Goal: Communication & Community: Answer question/provide support

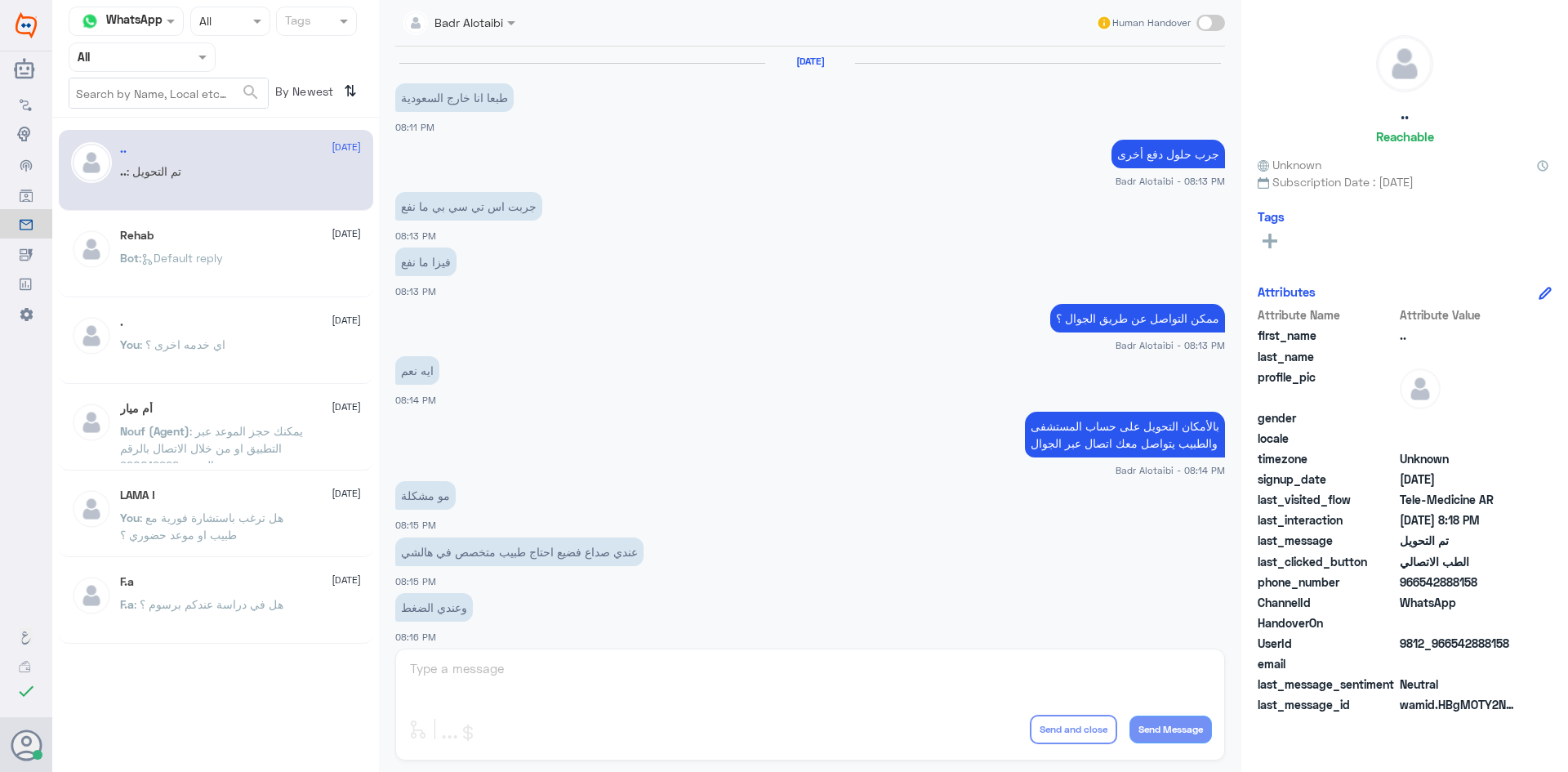
scroll to position [535, 0]
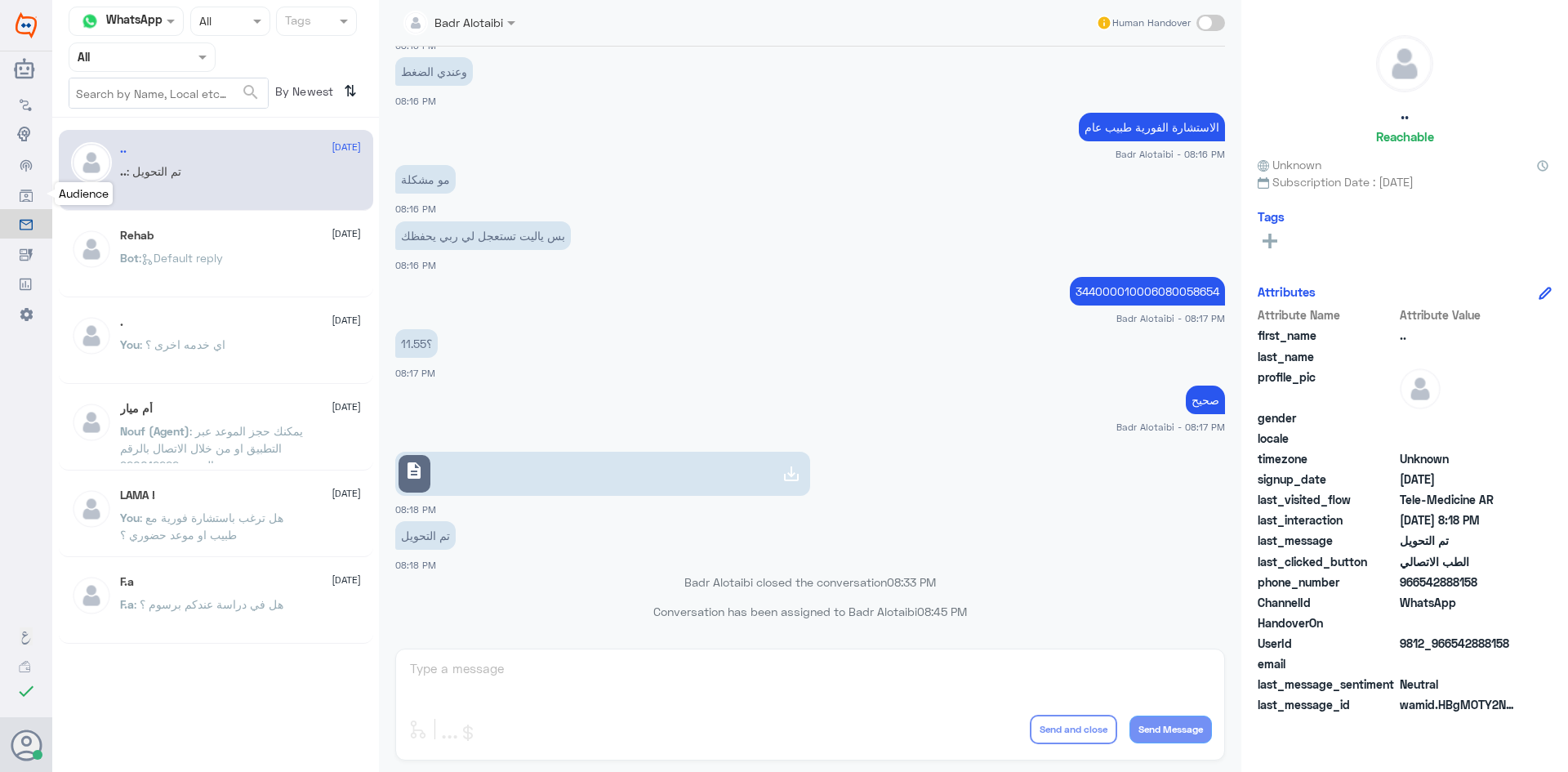
click at [14, 196] on link "Audience" at bounding box center [26, 193] width 52 height 30
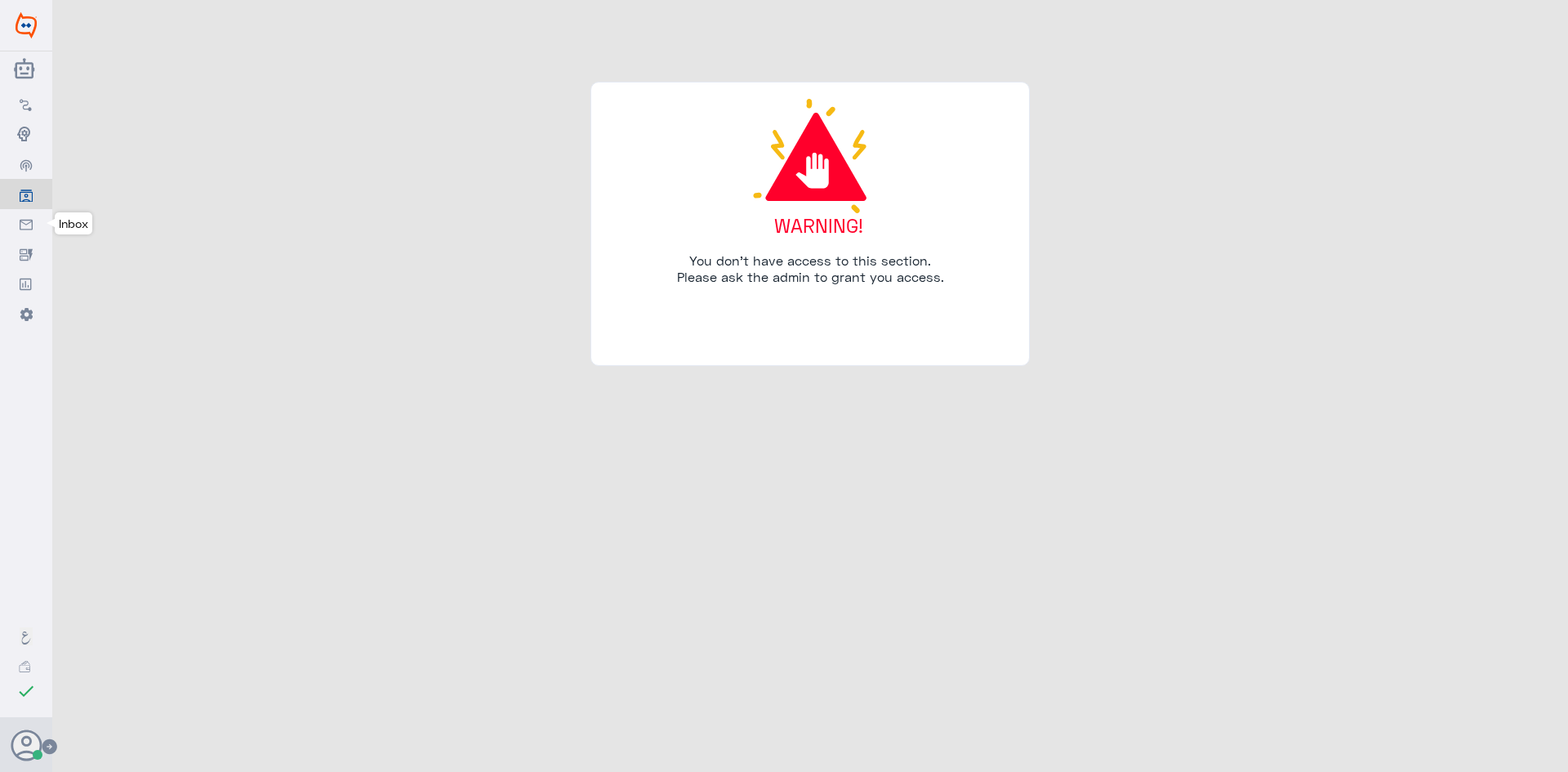
click at [20, 220] on use at bounding box center [26, 224] width 13 height 11
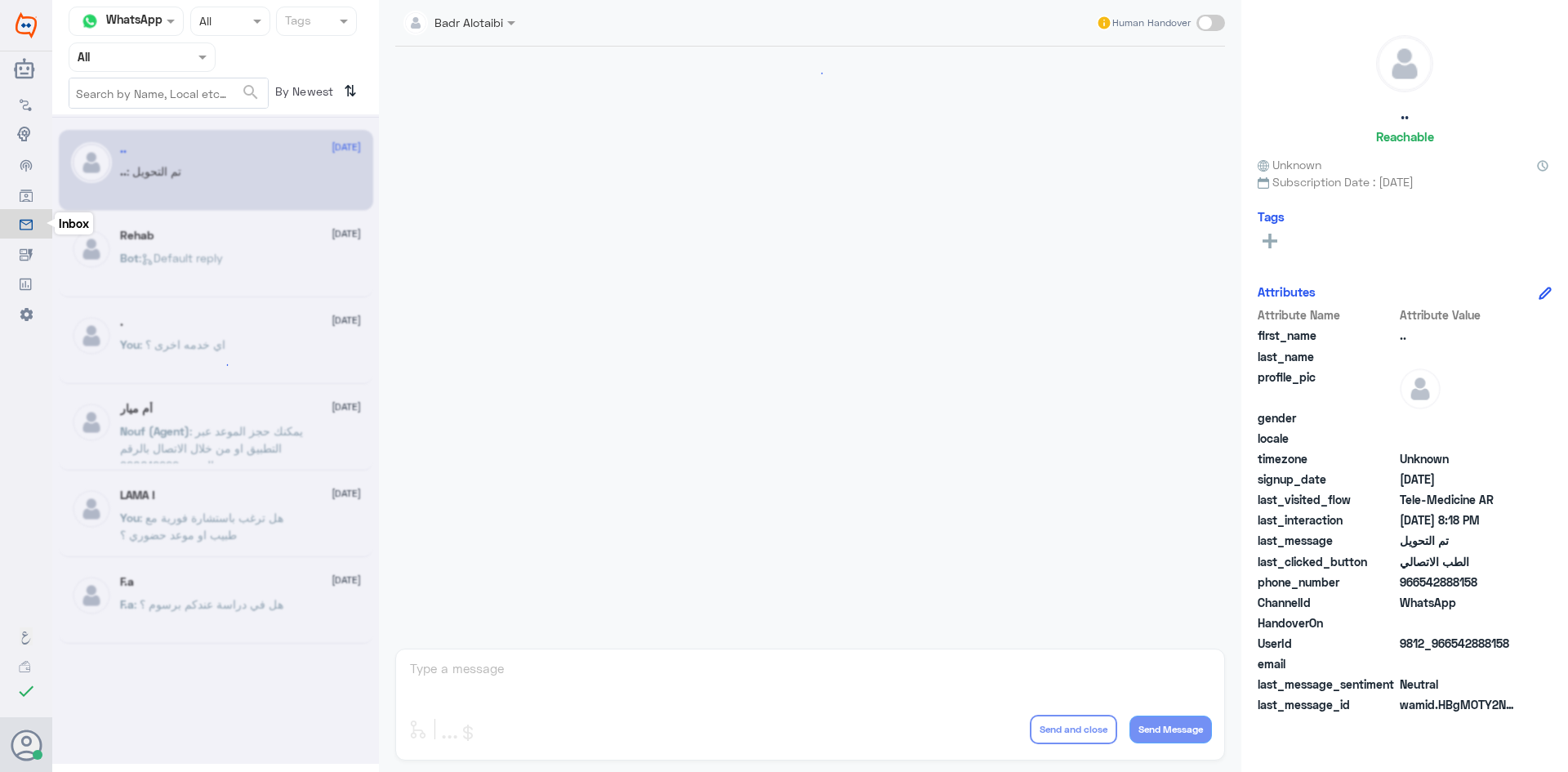
scroll to position [535, 0]
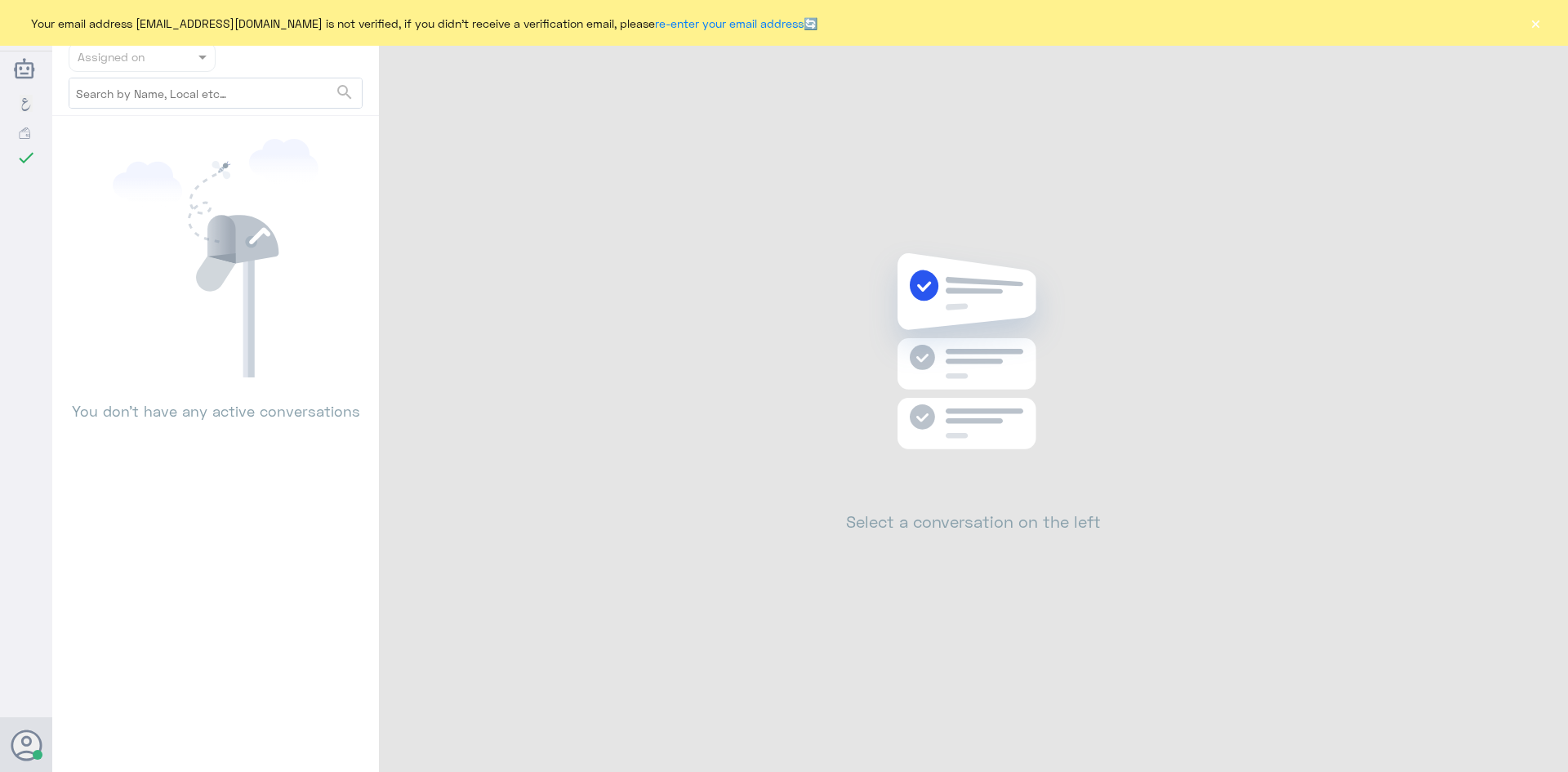
click at [1531, 23] on button "×" at bounding box center [1536, 23] width 16 height 16
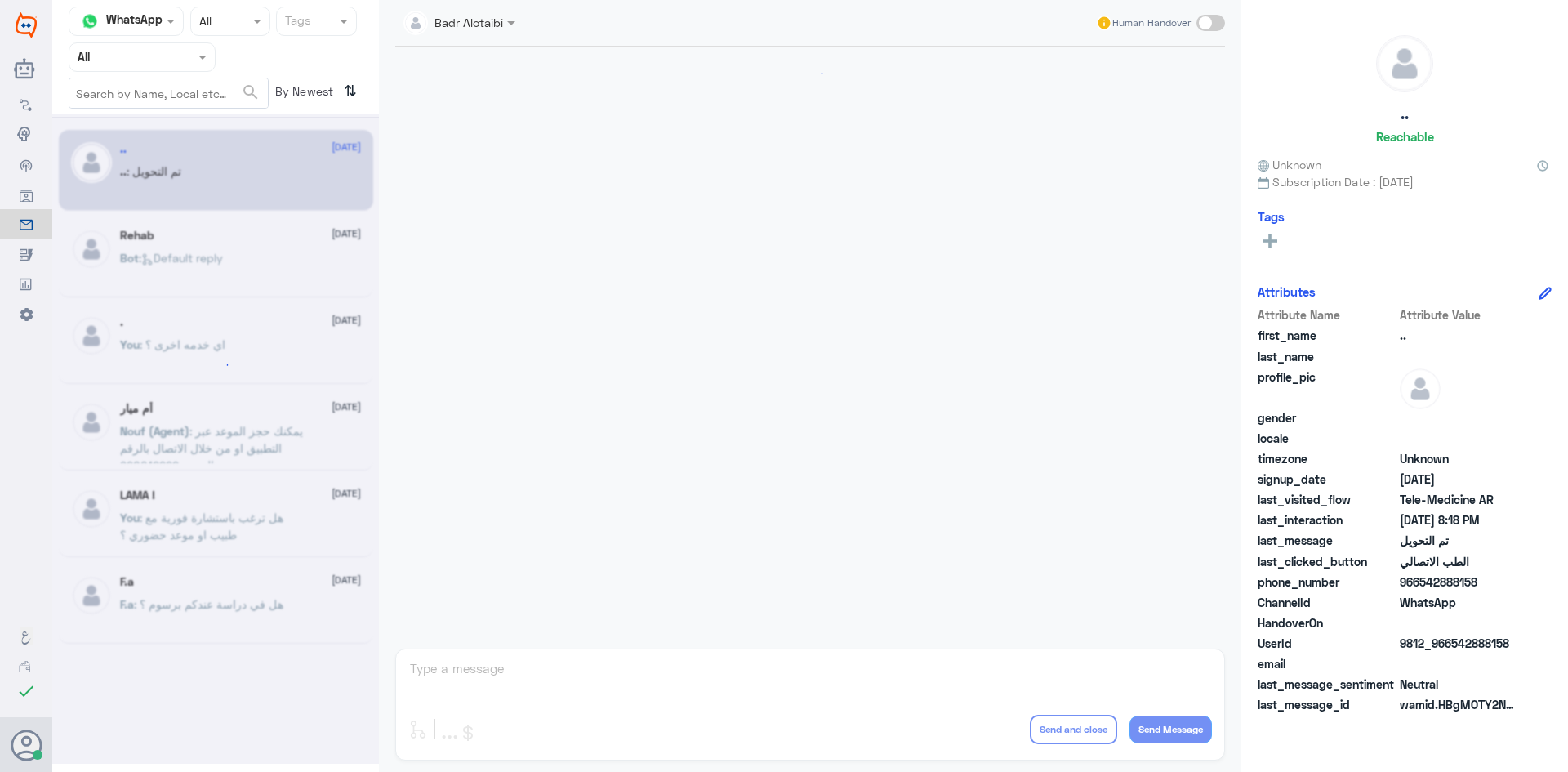
scroll to position [535, 0]
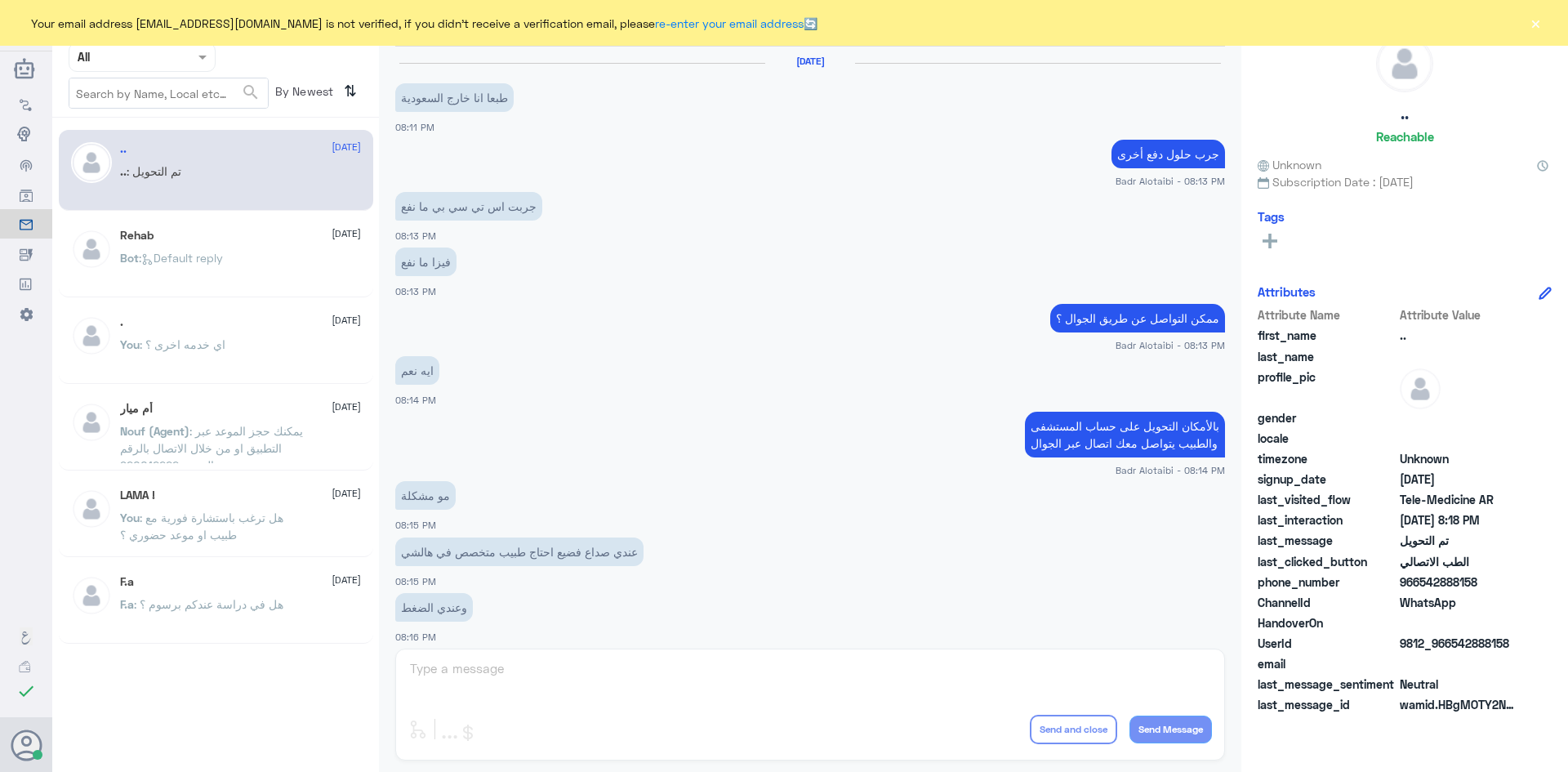
scroll to position [535, 0]
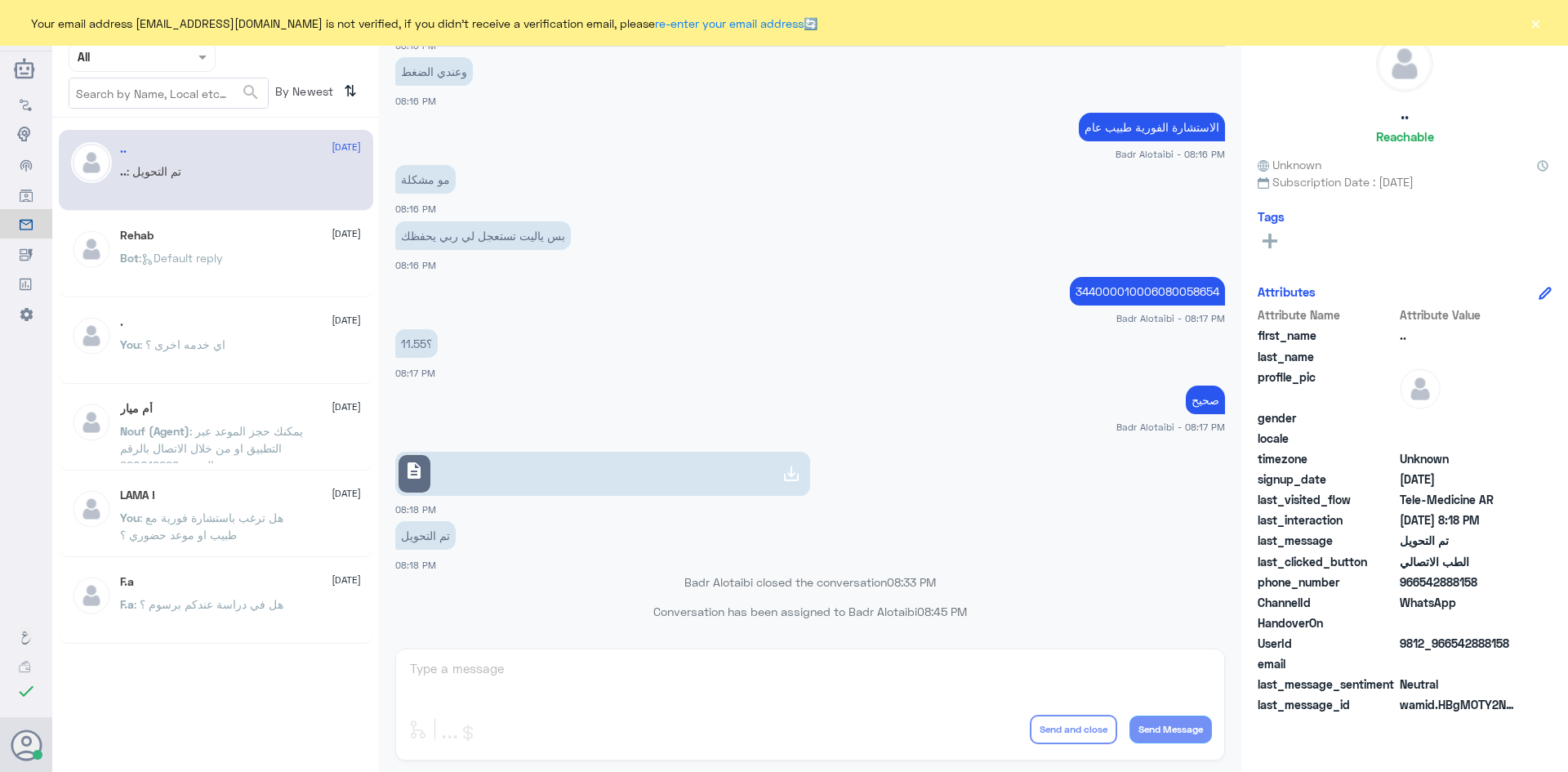
click at [1545, 22] on div "Your email address [EMAIL_ADDRESS][DOMAIN_NAME] is not verified, if you didn't …" at bounding box center [784, 23] width 1568 height 46
click at [1538, 23] on button "×" at bounding box center [1536, 23] width 16 height 16
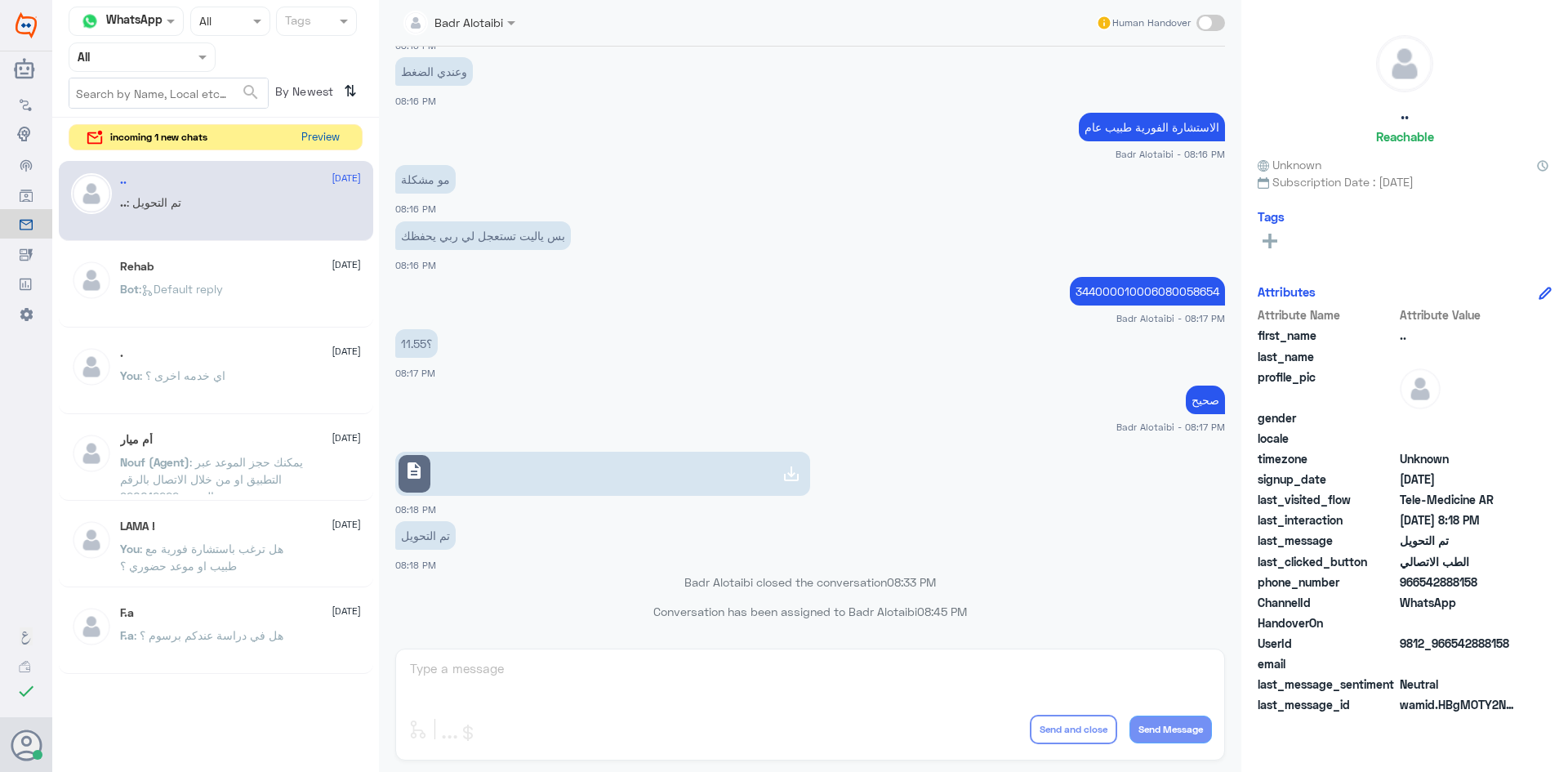
click at [343, 135] on button "Preview" at bounding box center [320, 137] width 51 height 25
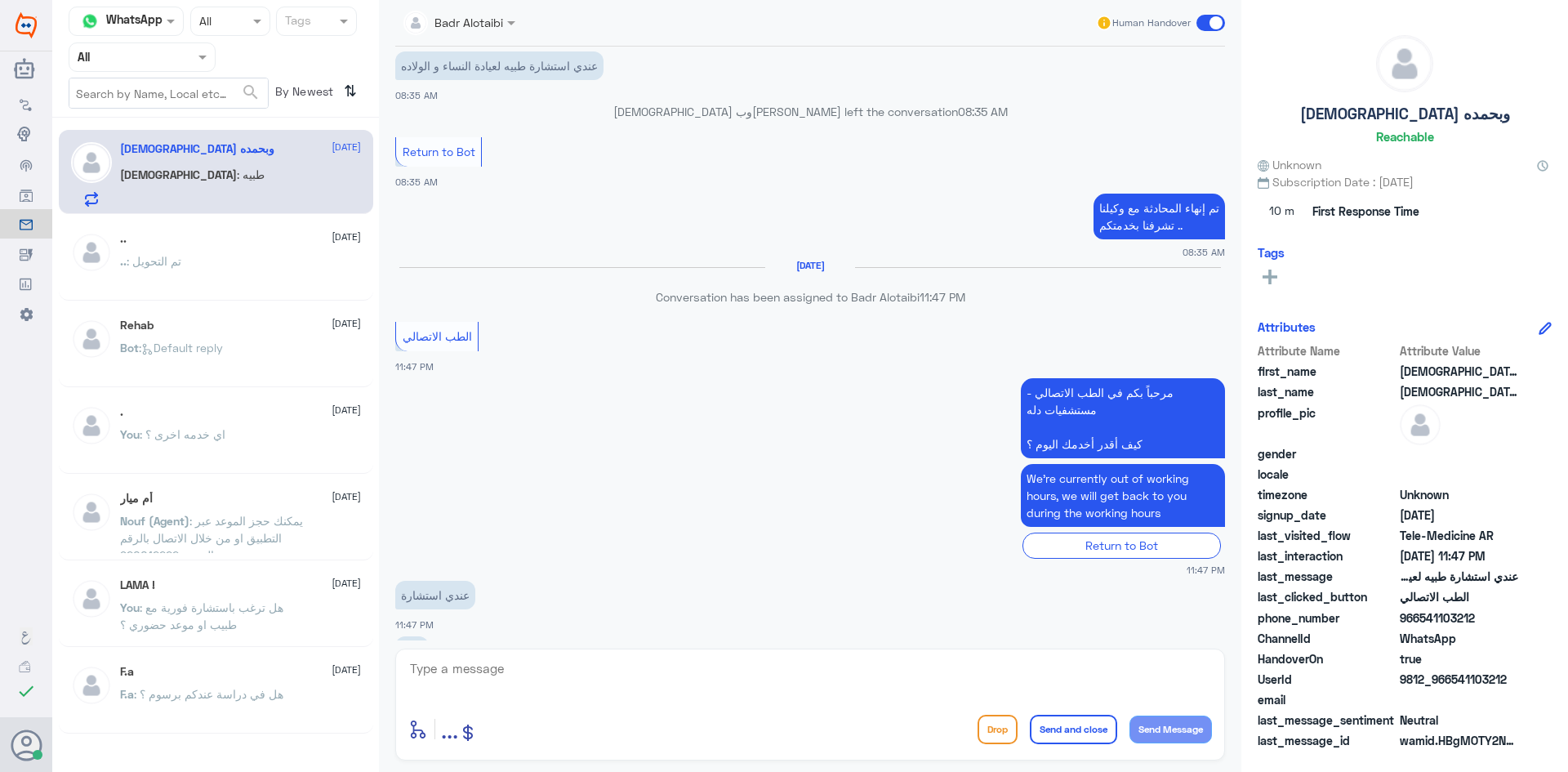
scroll to position [982, 0]
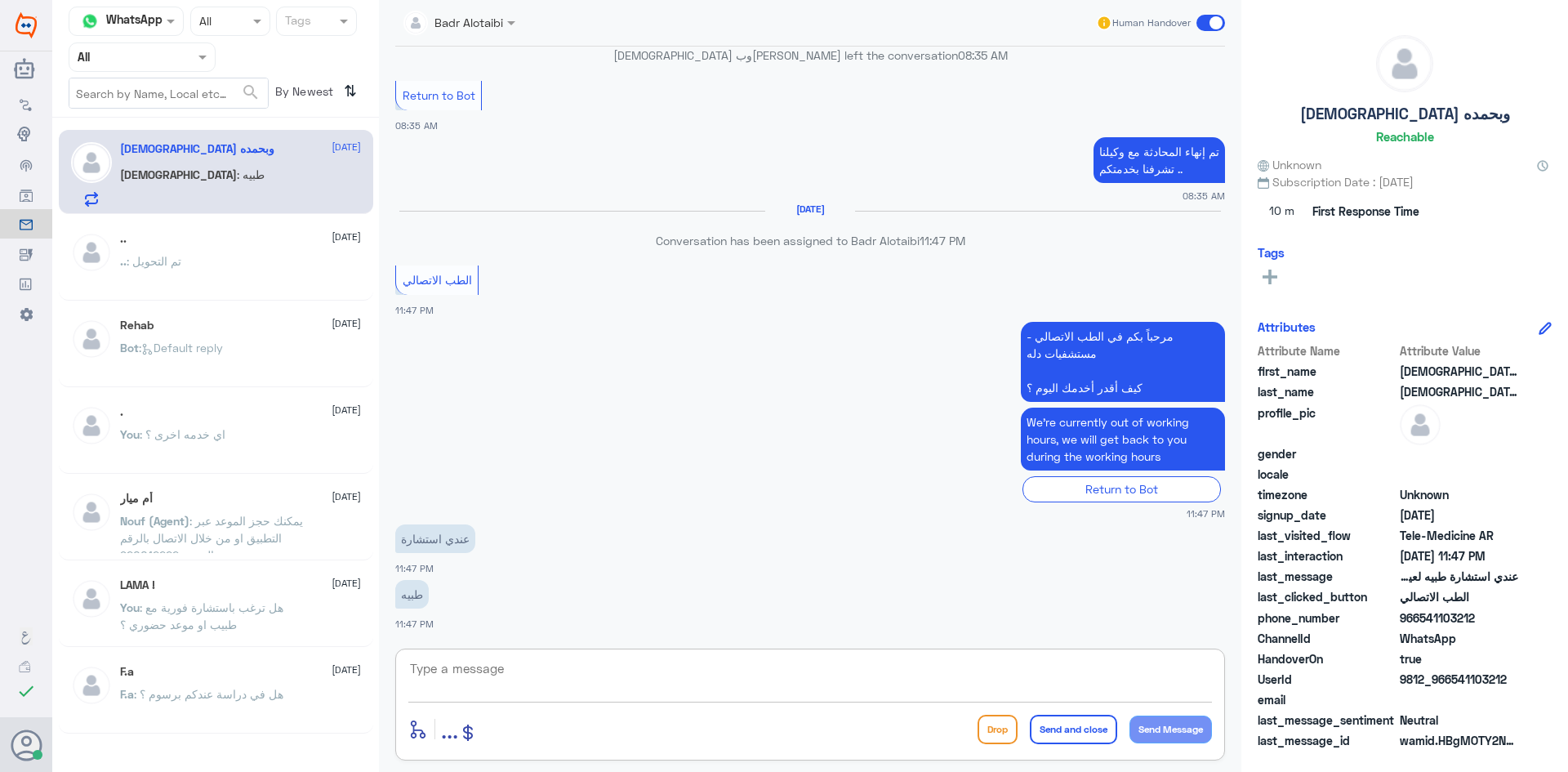
click at [602, 682] on textarea at bounding box center [810, 677] width 803 height 40
type textarea "L"
type textarea "مرحبا معك بدر من الطب الاتصالي كيف اقدر اخدمك ؟"
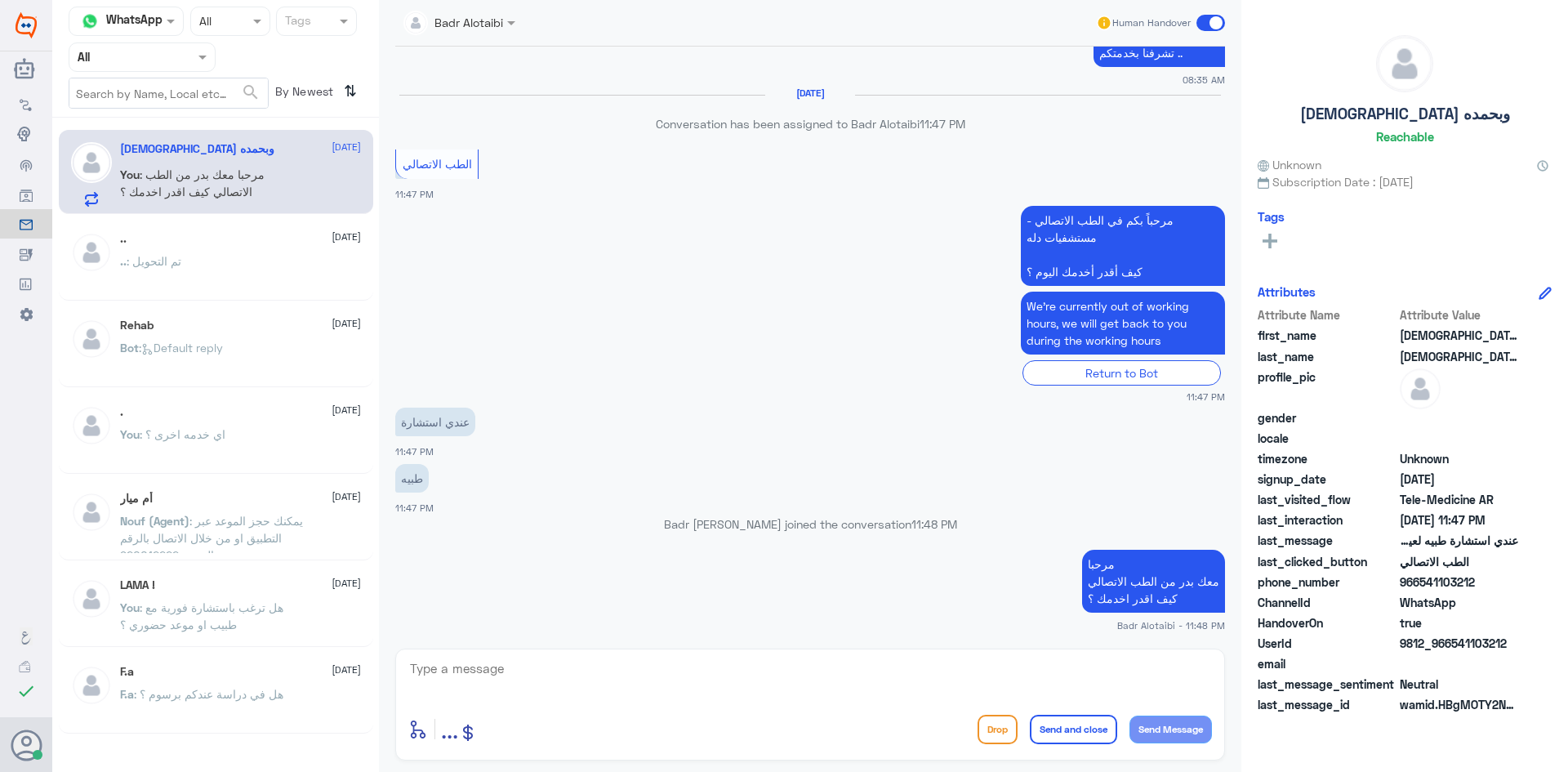
drag, startPoint x: 1507, startPoint y: 637, endPoint x: 1452, endPoint y: 642, distance: 55.2
click at [1452, 642] on span "9812_966541103212" at bounding box center [1459, 643] width 118 height 17
copy span "541103212"
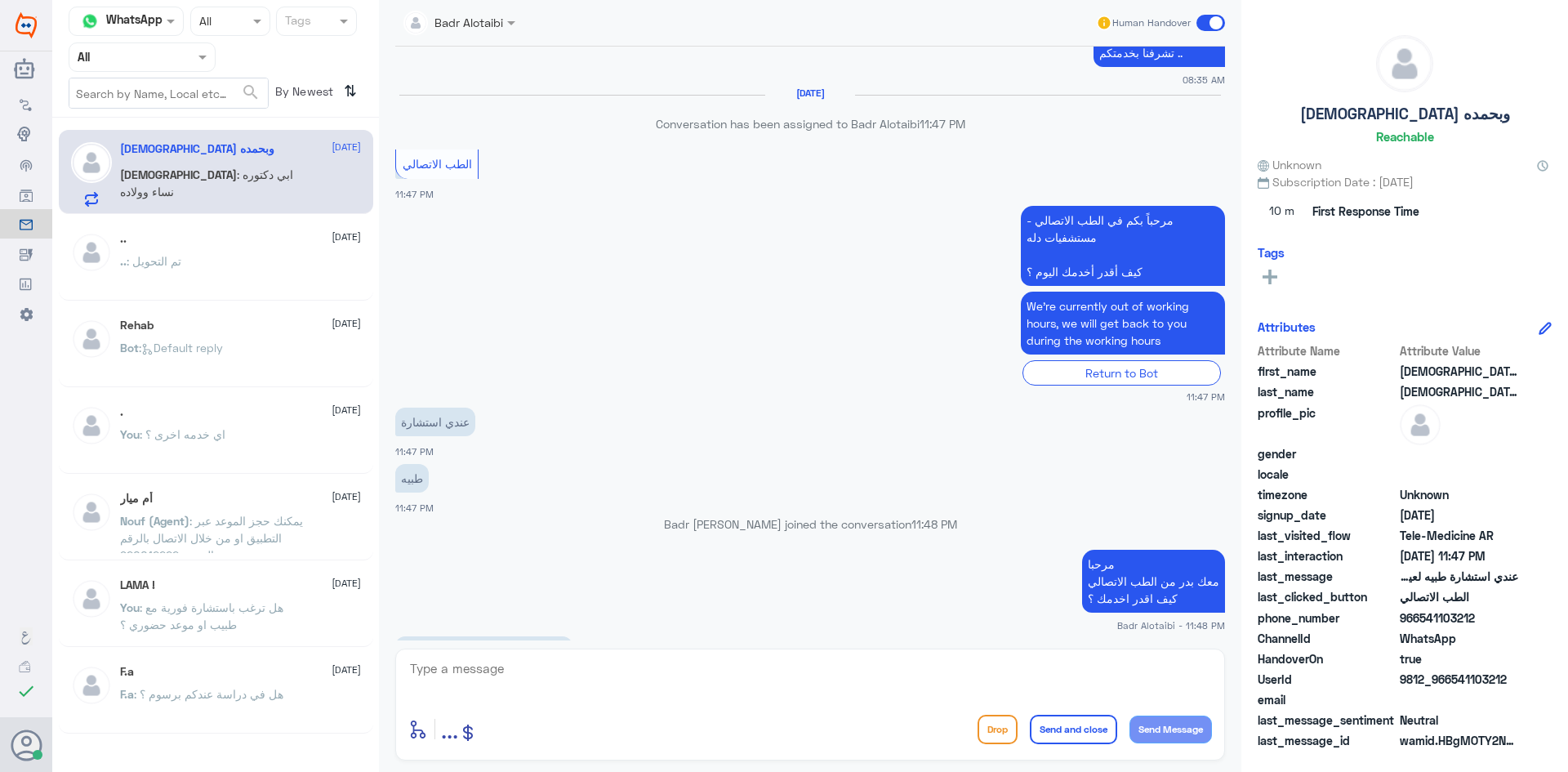
scroll to position [1125, 0]
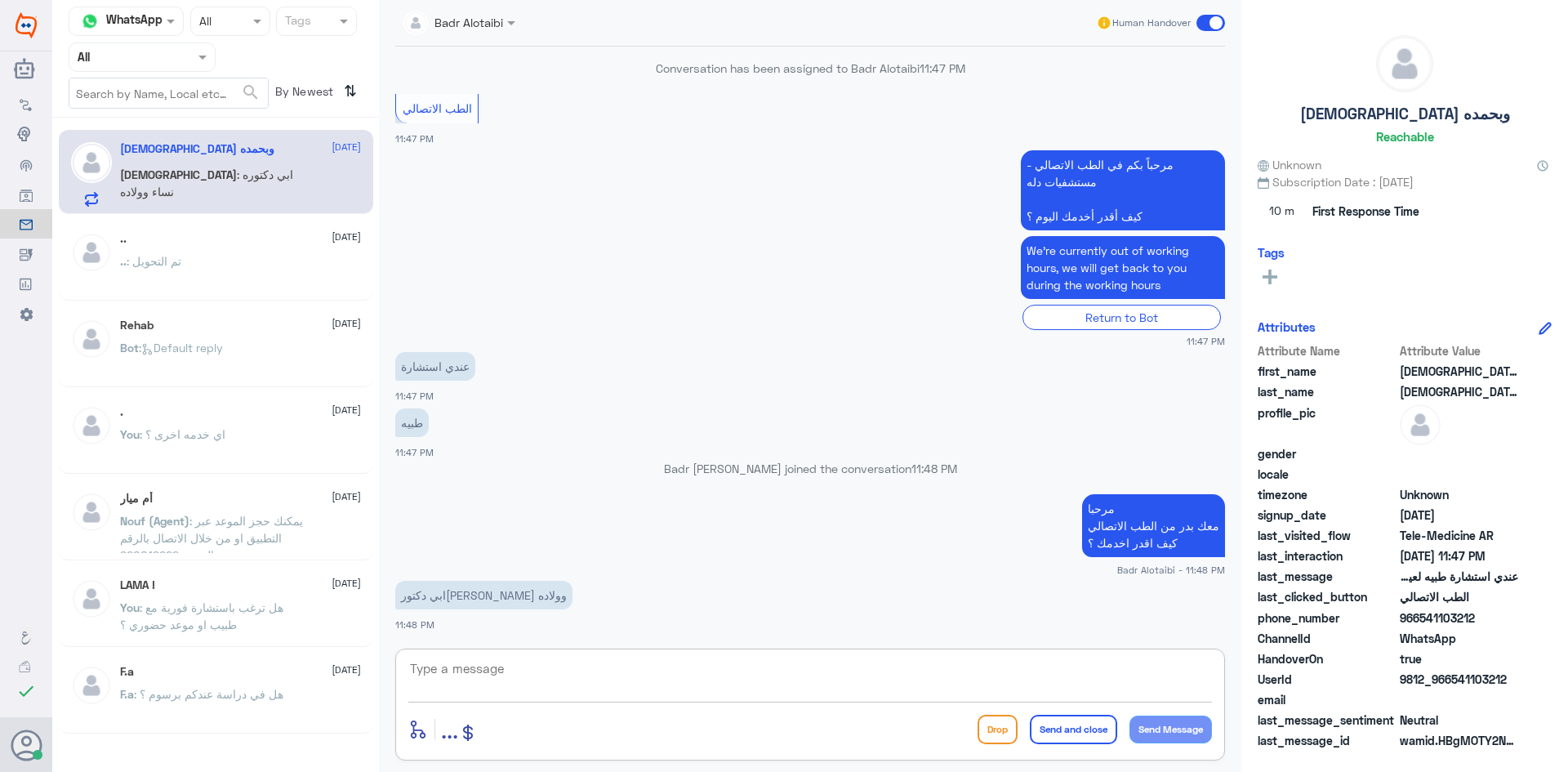
click at [700, 676] on textarea at bounding box center [810, 677] width 803 height 40
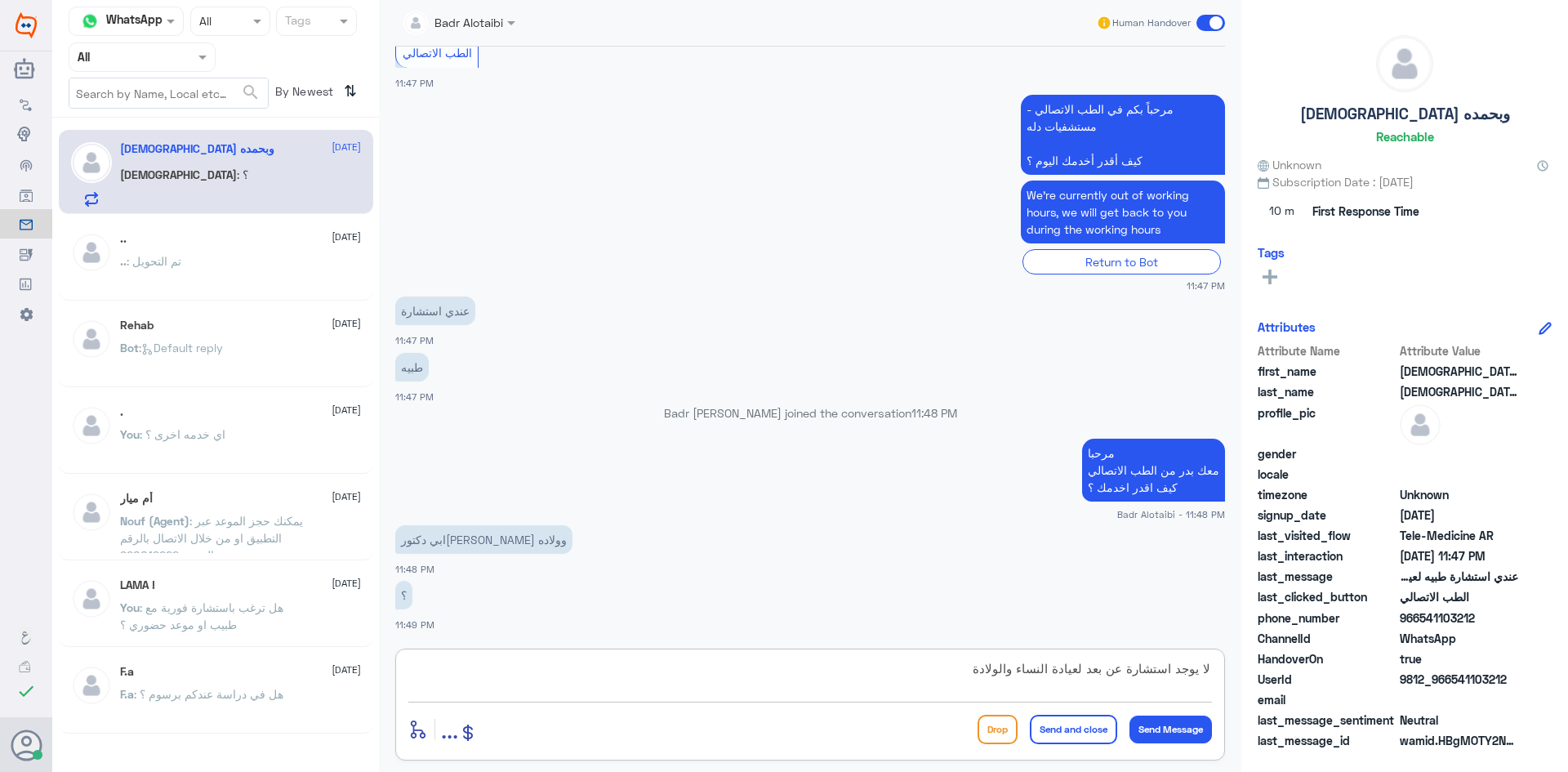
type textarea "لا يوجد استشارة عن بعد لعيادة النساء والولادة"
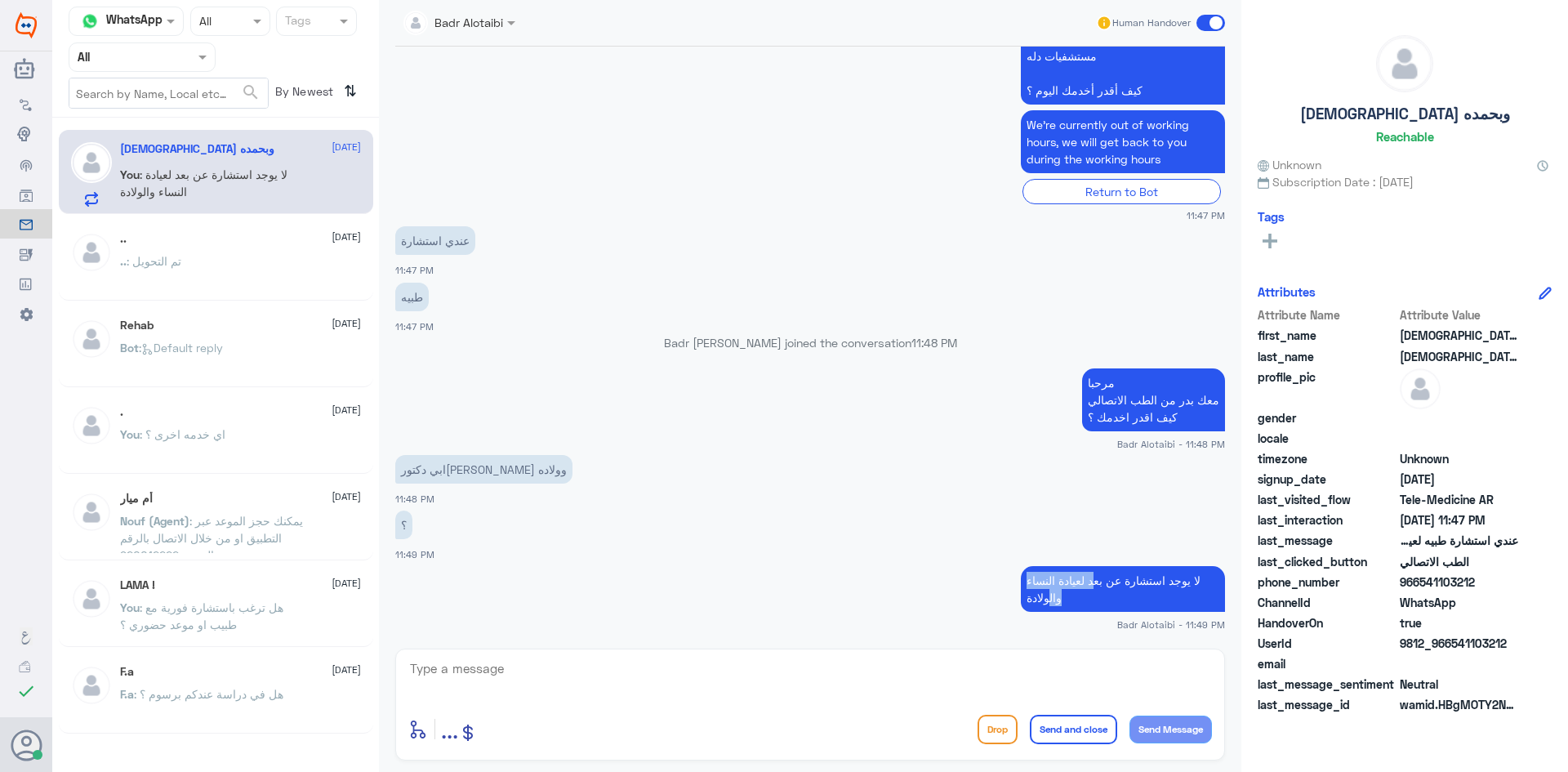
drag, startPoint x: 1094, startPoint y: 581, endPoint x: 1044, endPoint y: 591, distance: 51.0
click at [1044, 591] on p "لا يوجد استشارة عن بعد لعيادة النساء والولادة" at bounding box center [1123, 589] width 204 height 46
click at [1044, 599] on p "لا يوجد استشارة عن بعد لعيادة النساء والولادة" at bounding box center [1123, 589] width 204 height 46
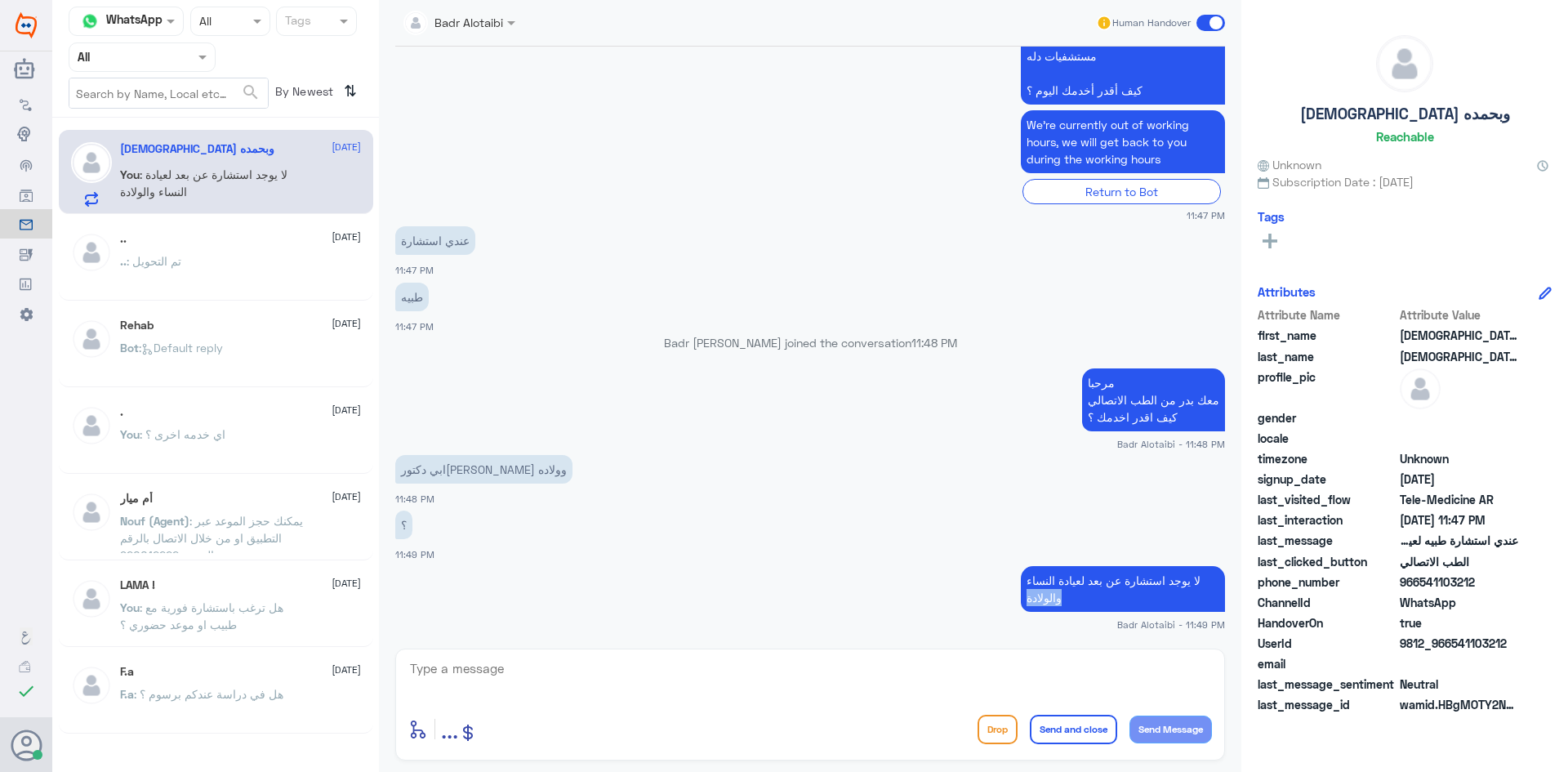
click at [1044, 599] on p "لا يوجد استشارة عن بعد لعيادة النساء والولادة" at bounding box center [1123, 589] width 204 height 46
click at [1109, 576] on p "لا يوجد استشارة عن بعد لعيادة النساء والولادة" at bounding box center [1123, 589] width 204 height 46
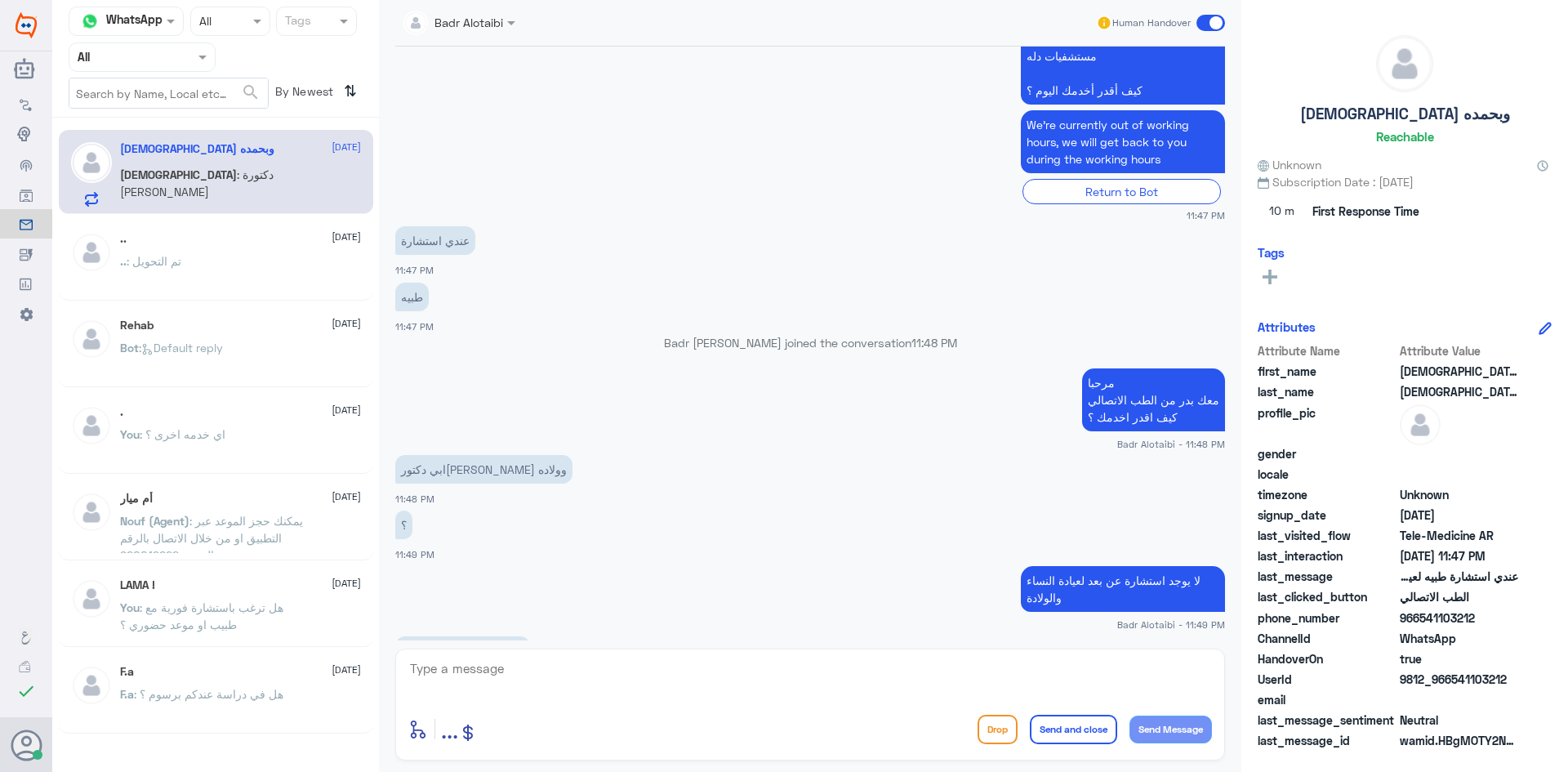
scroll to position [1307, 0]
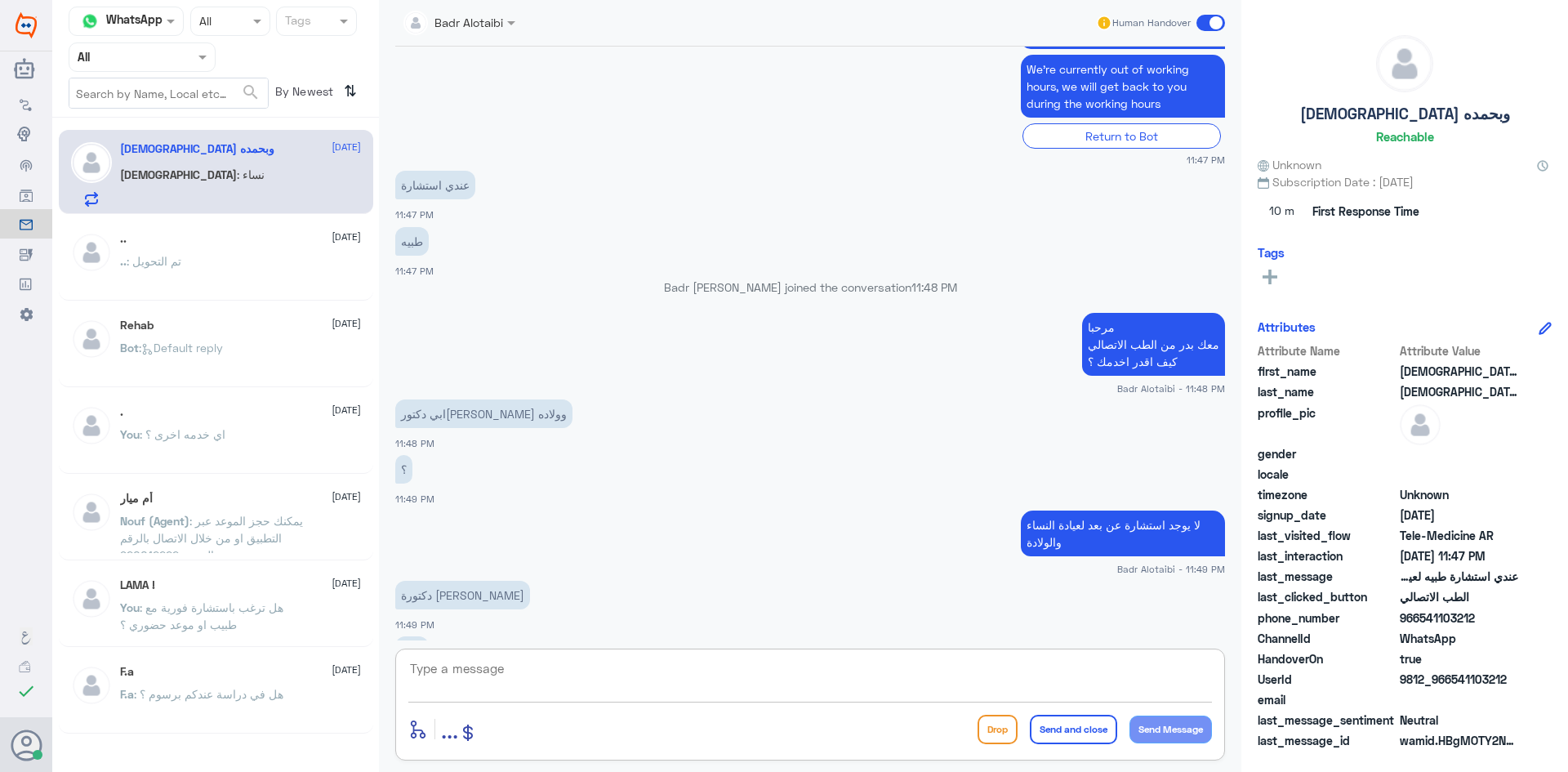
click at [627, 659] on textarea at bounding box center [810, 677] width 803 height 40
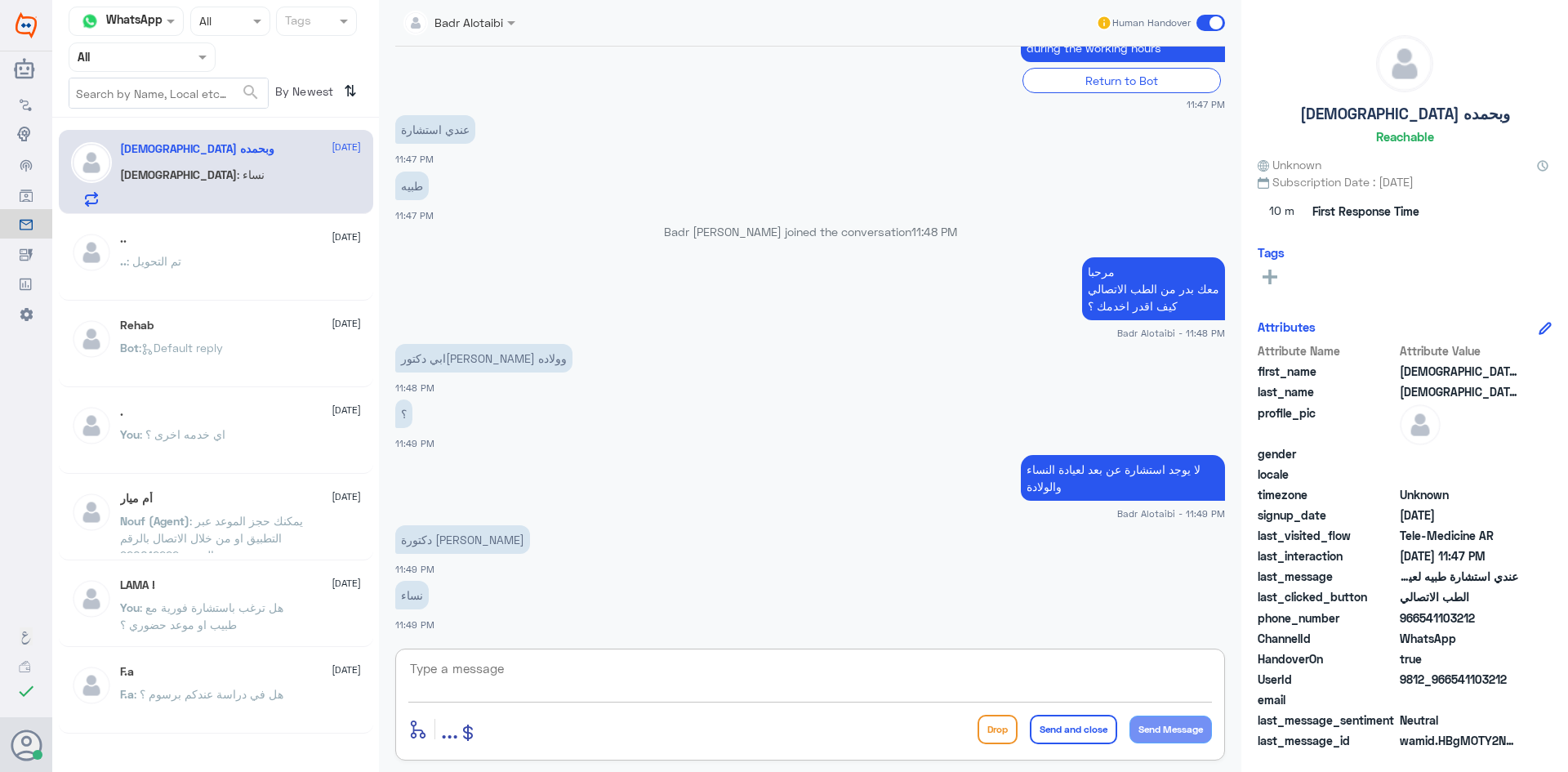
click at [627, 659] on textarea at bounding box center [810, 677] width 803 height 40
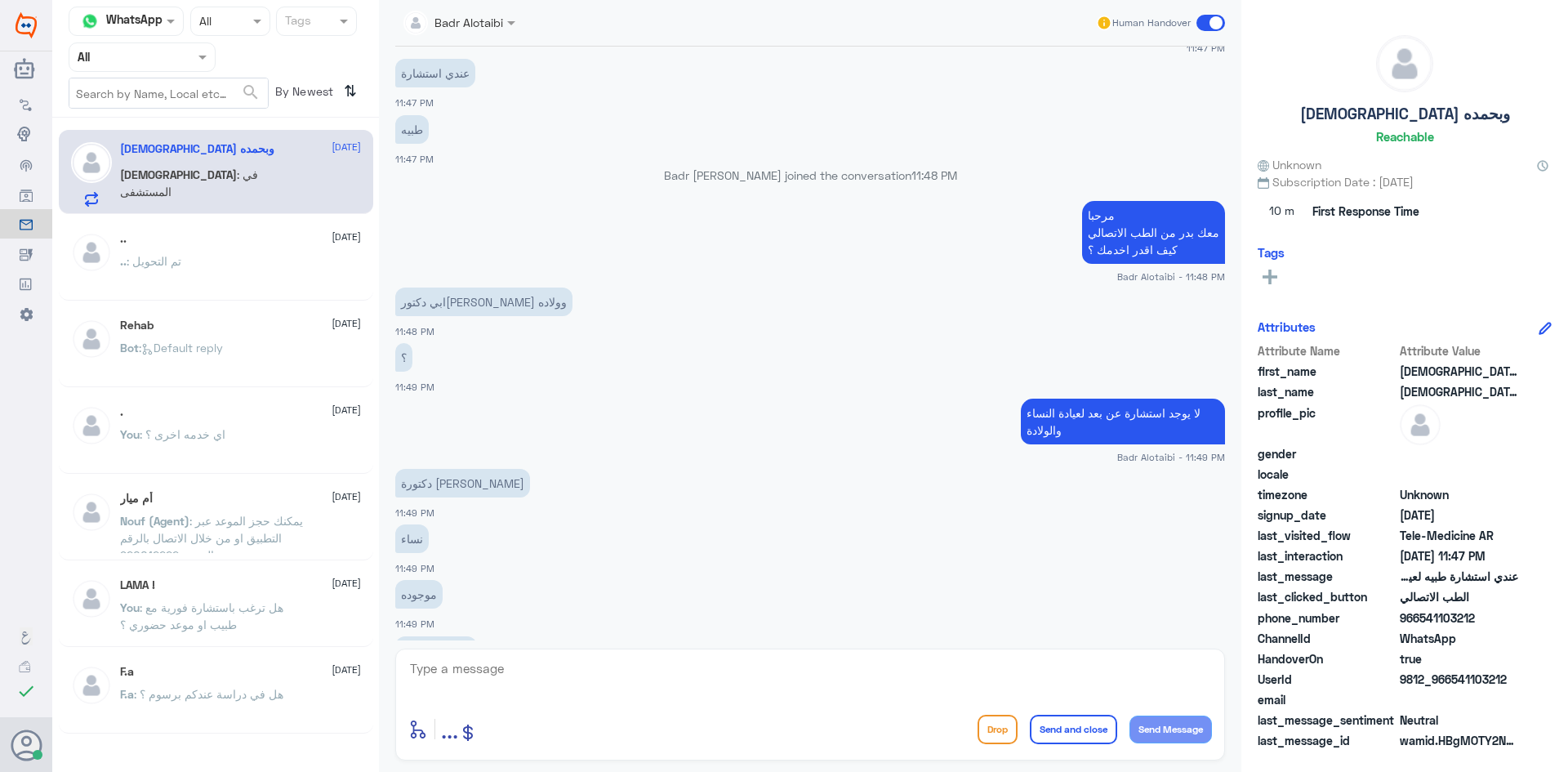
scroll to position [1474, 0]
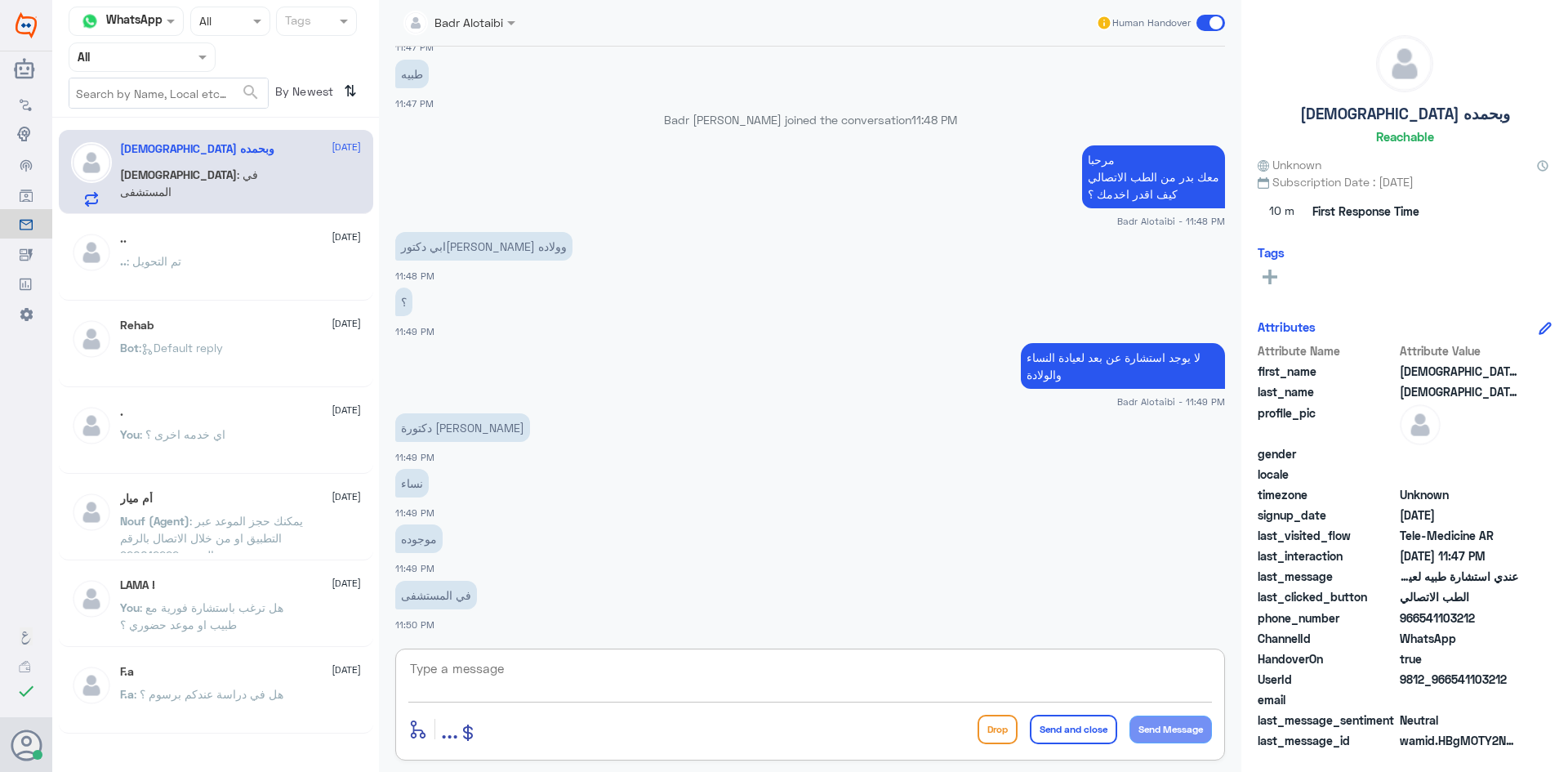
click at [881, 683] on textarea at bounding box center [810, 677] width 803 height 40
type textarea "ل"
type textarea "لا غير متواجدة"
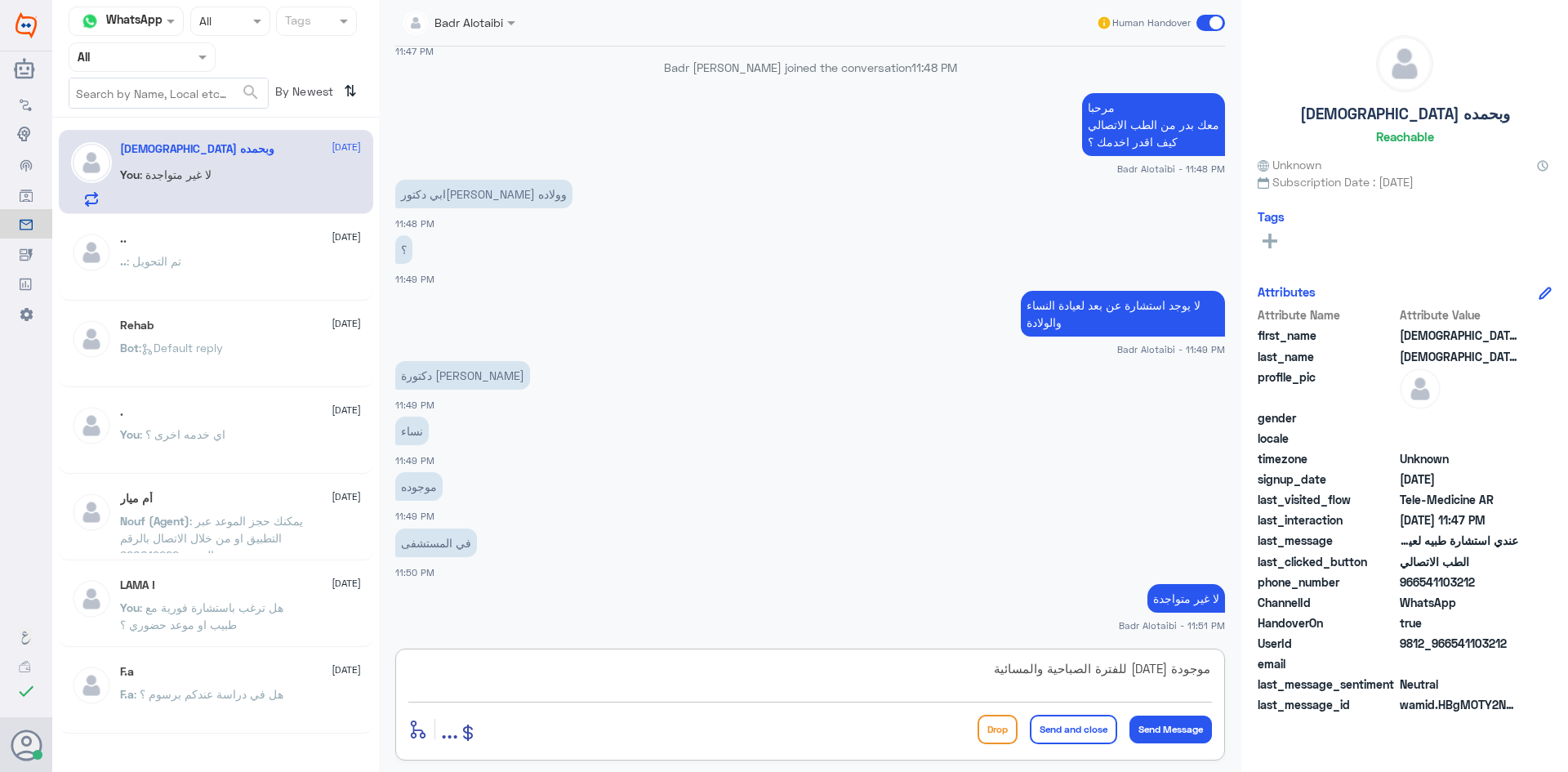
type textarea "موجودة [DATE] للفترة الصباحية والمسائية"
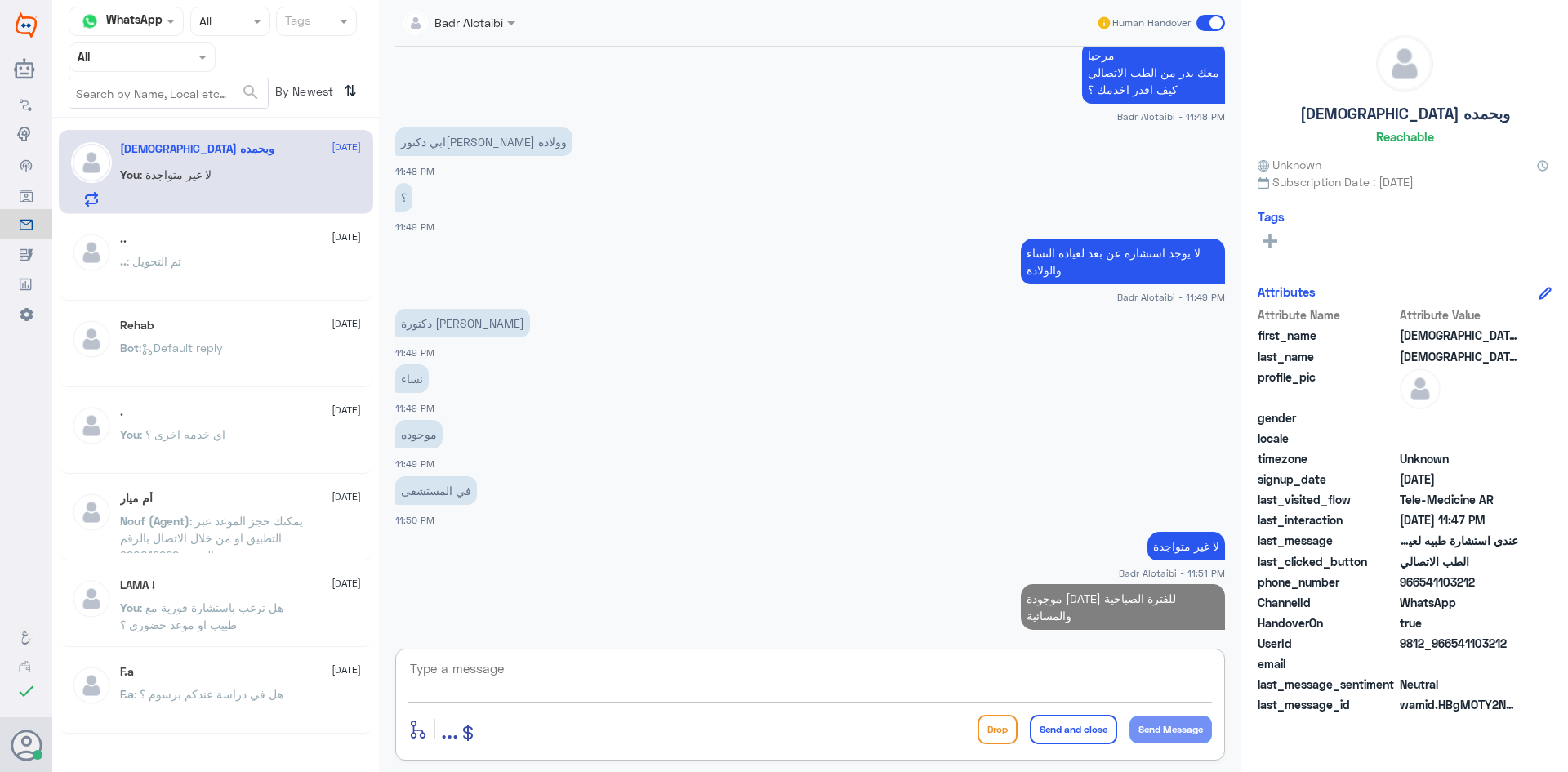
click at [1033, 688] on textarea at bounding box center [810, 677] width 803 height 40
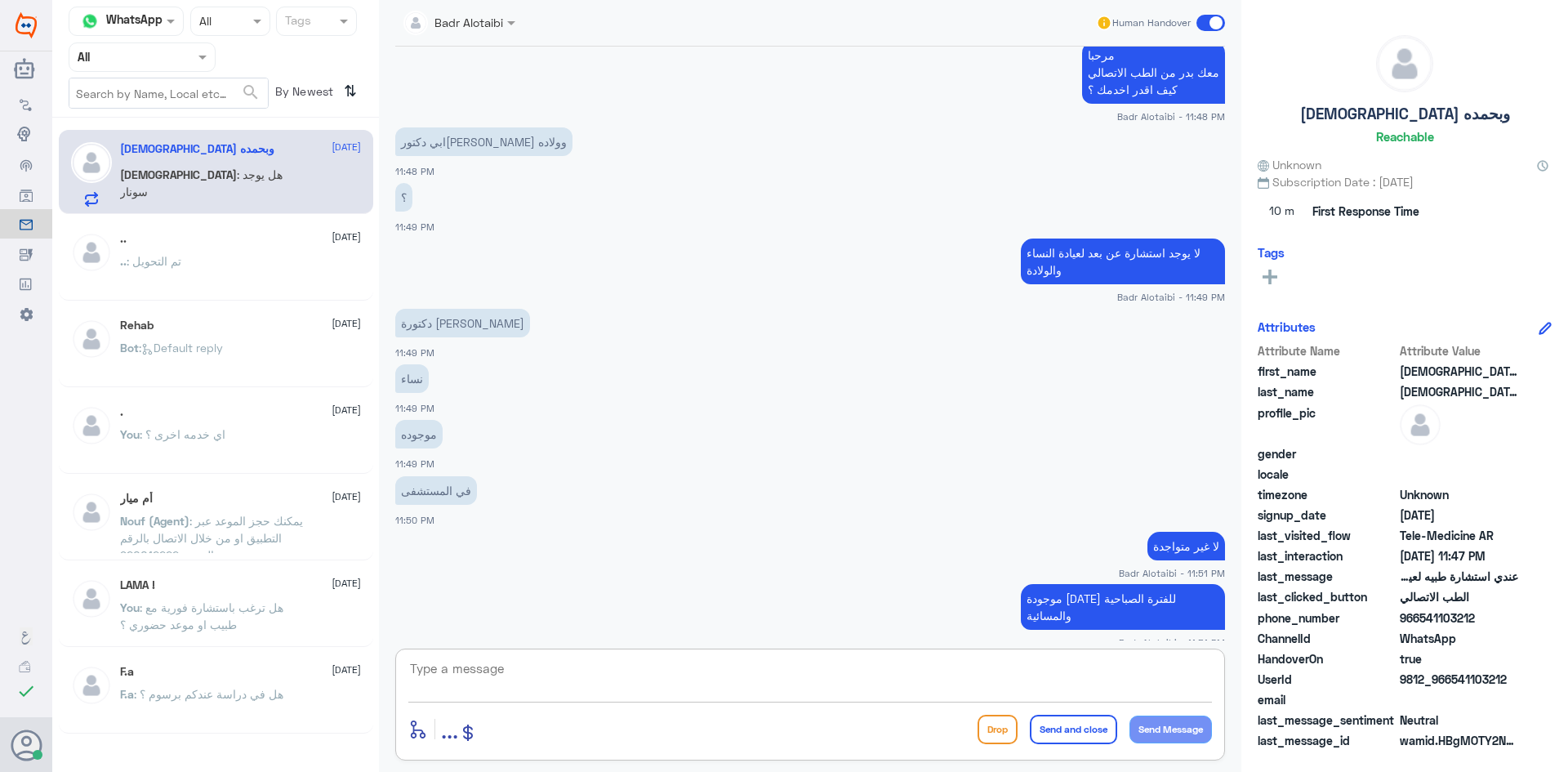
scroll to position [1634, 0]
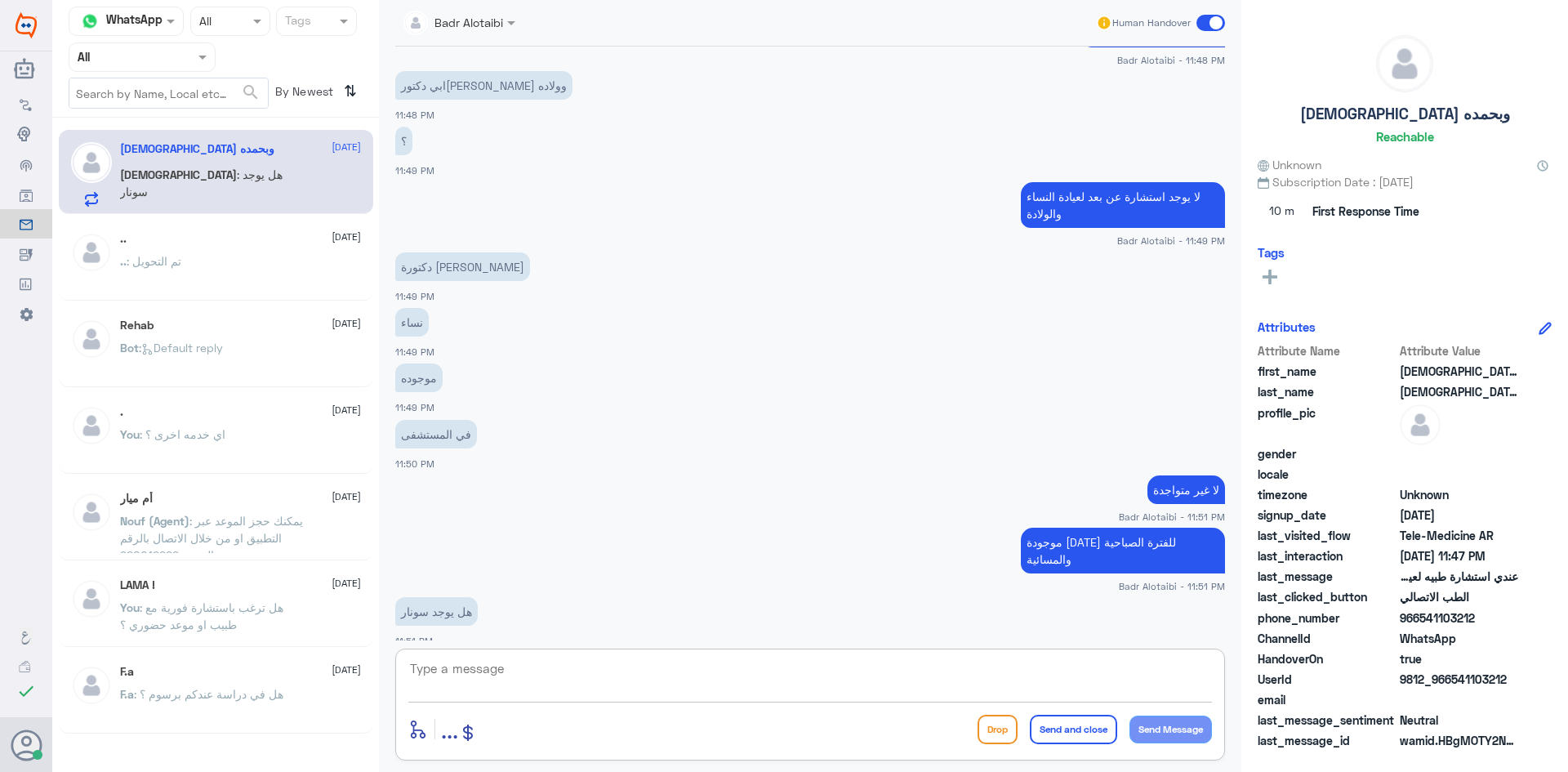
click at [929, 708] on div "enter flow name ... Drop Send and close Send Message" at bounding box center [810, 704] width 830 height 112
click at [914, 697] on textarea at bounding box center [810, 677] width 803 height 40
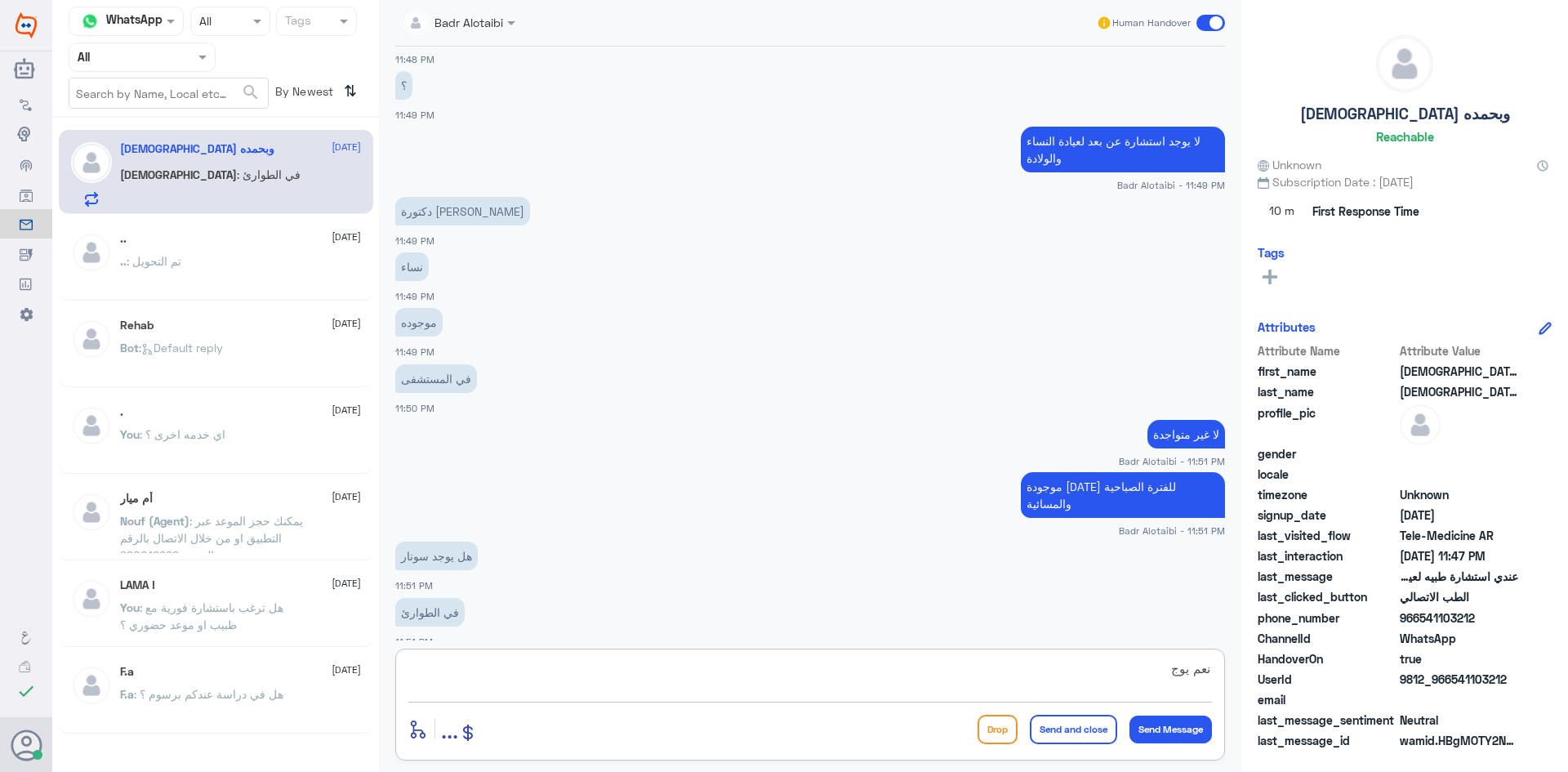
type textarea "نعم يوجد"
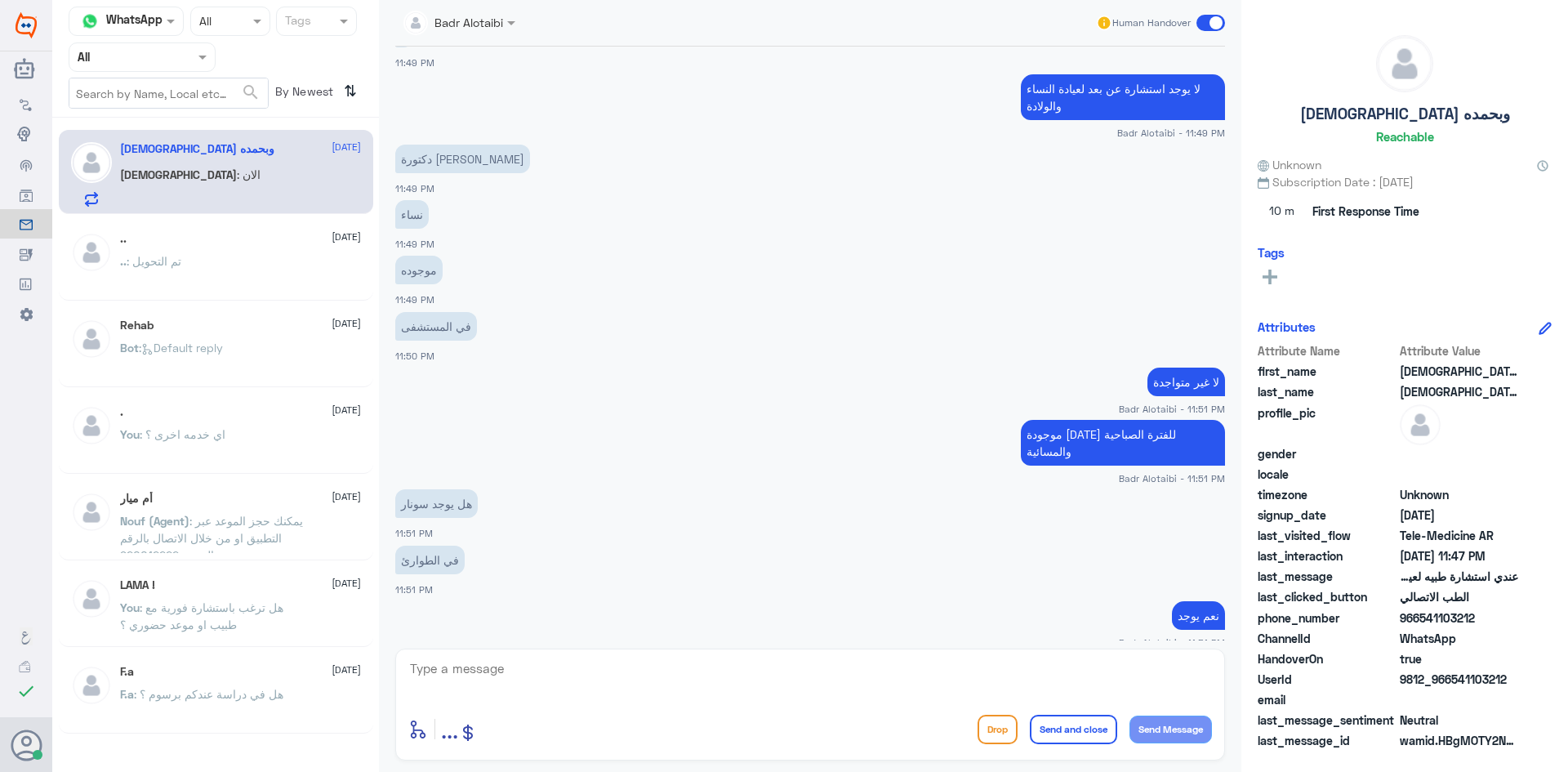
scroll to position [1798, 0]
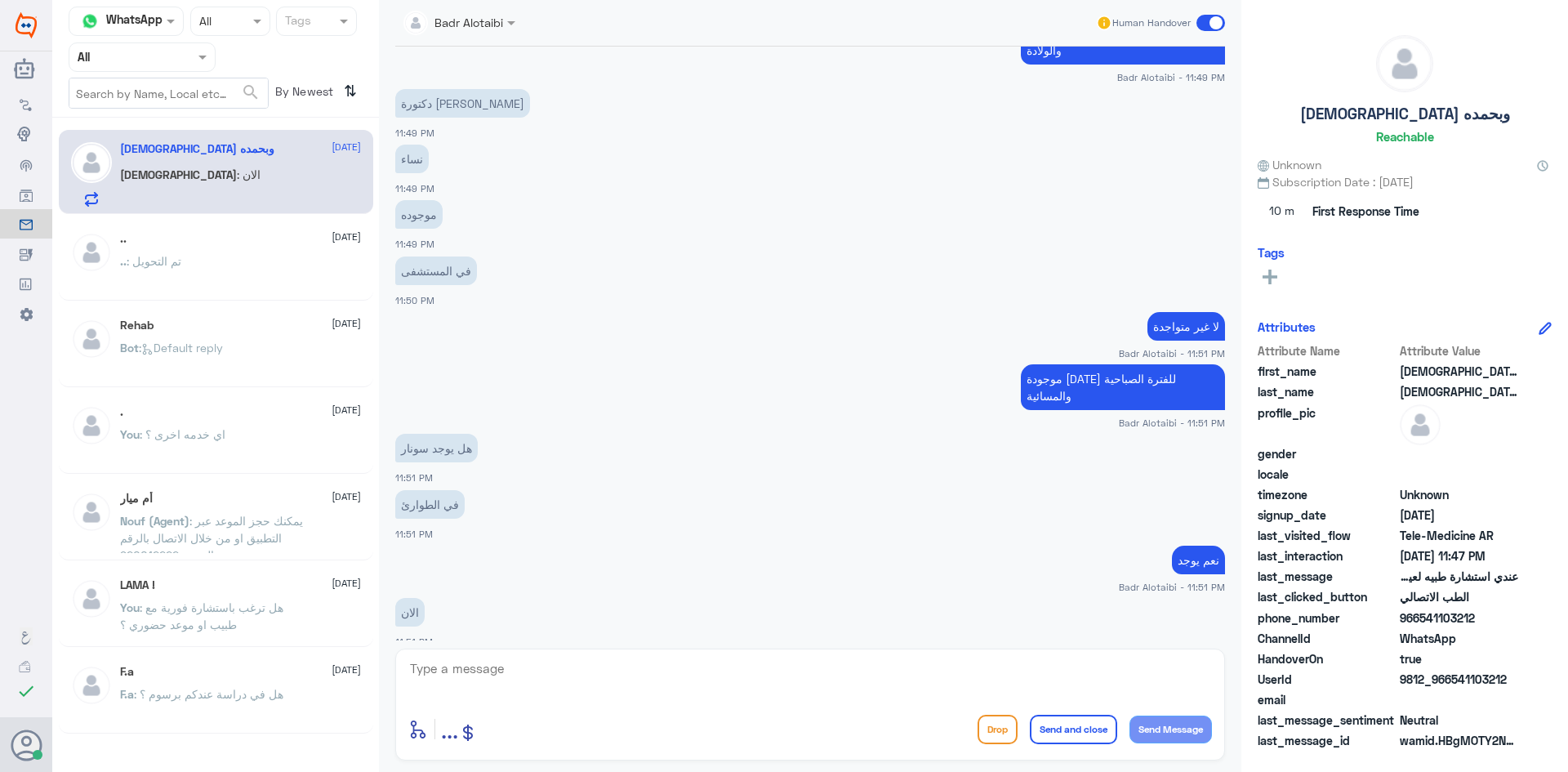
click at [788, 701] on div at bounding box center [810, 679] width 803 height 44
click at [748, 665] on textarea at bounding box center [810, 677] width 803 height 40
click at [668, 684] on textarea at bounding box center [810, 677] width 803 height 40
click at [649, 684] on textarea at bounding box center [810, 677] width 803 height 40
click at [650, 677] on textarea at bounding box center [810, 677] width 803 height 40
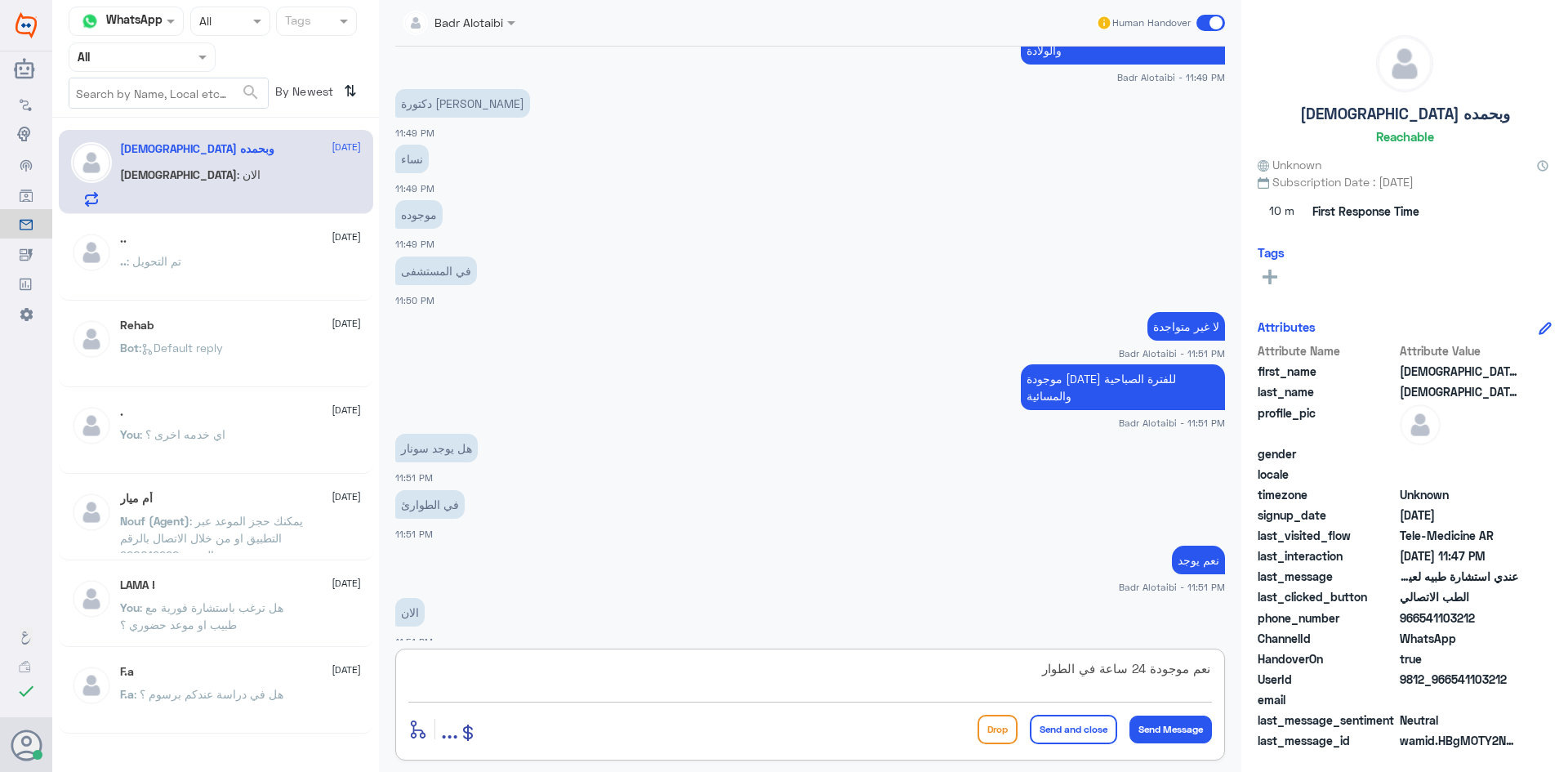
type textarea "نعم موجودة 24 ساعة في الطوارئ"
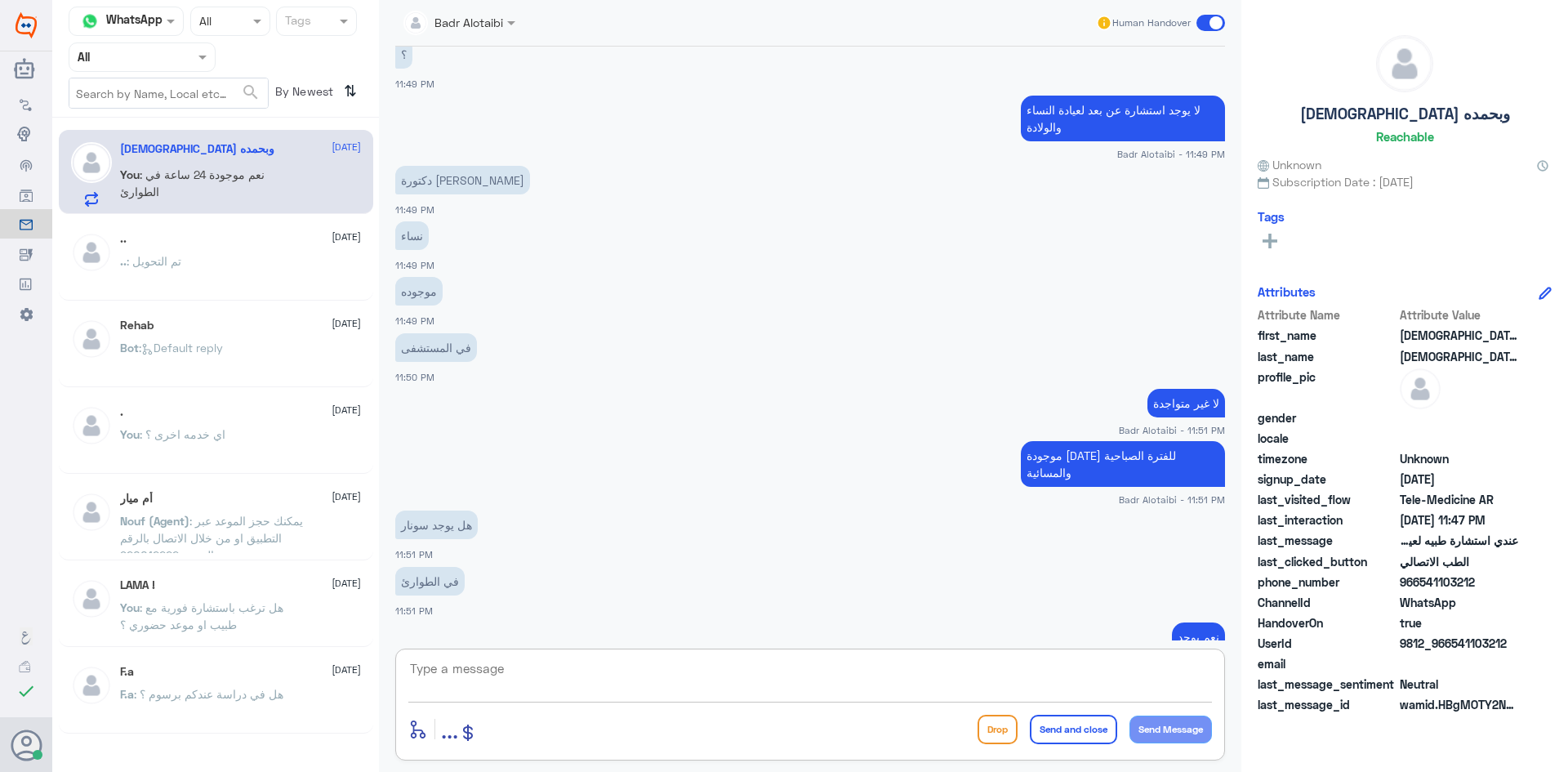
scroll to position [1851, 0]
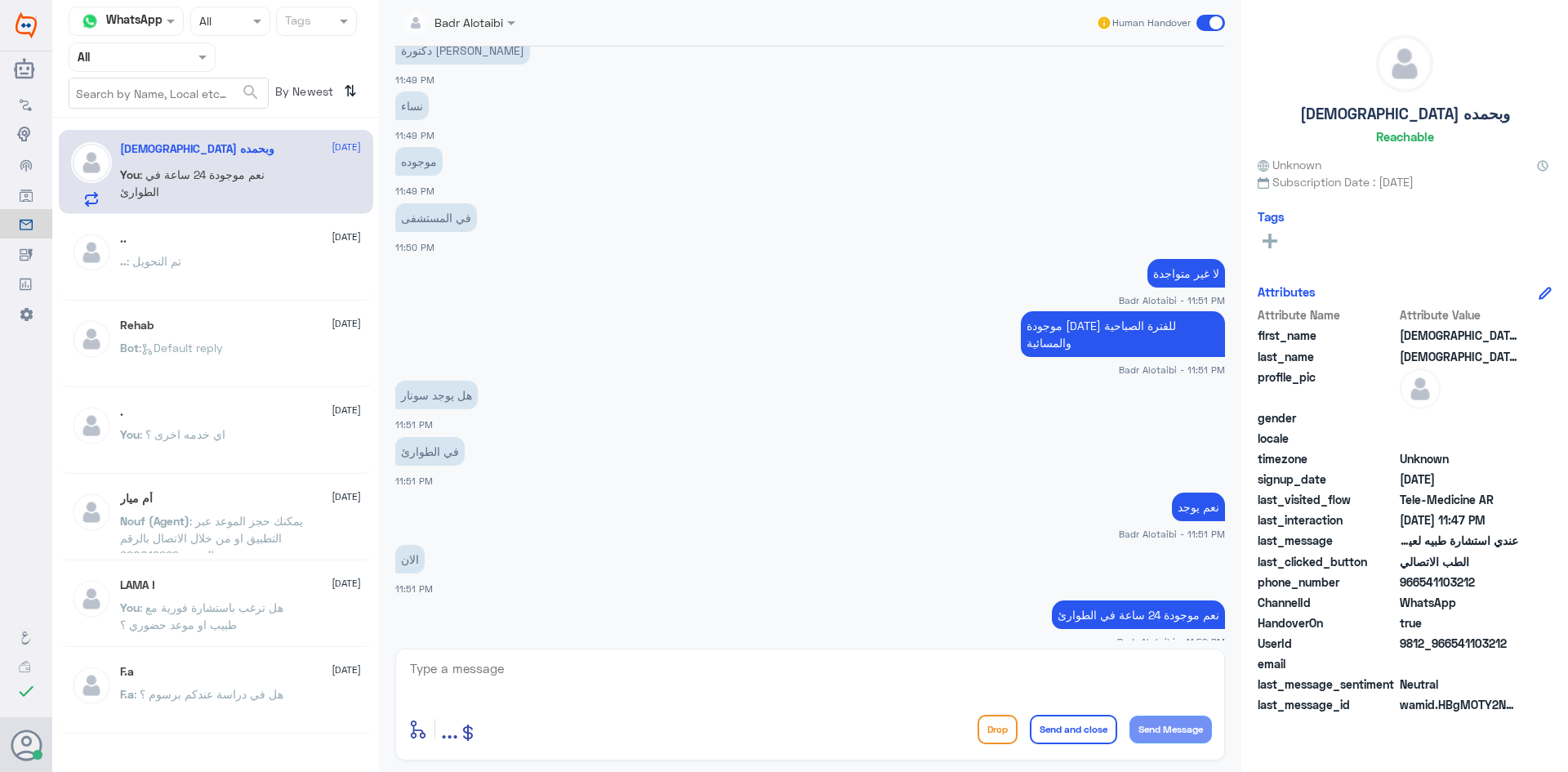
drag, startPoint x: 1514, startPoint y: 646, endPoint x: 1453, endPoint y: 647, distance: 61.0
click at [1453, 647] on span "9812_966541103212" at bounding box center [1459, 643] width 118 height 17
copy span "541103212"
click at [906, 673] on textarea at bounding box center [810, 677] width 803 height 40
type textarea "ل"
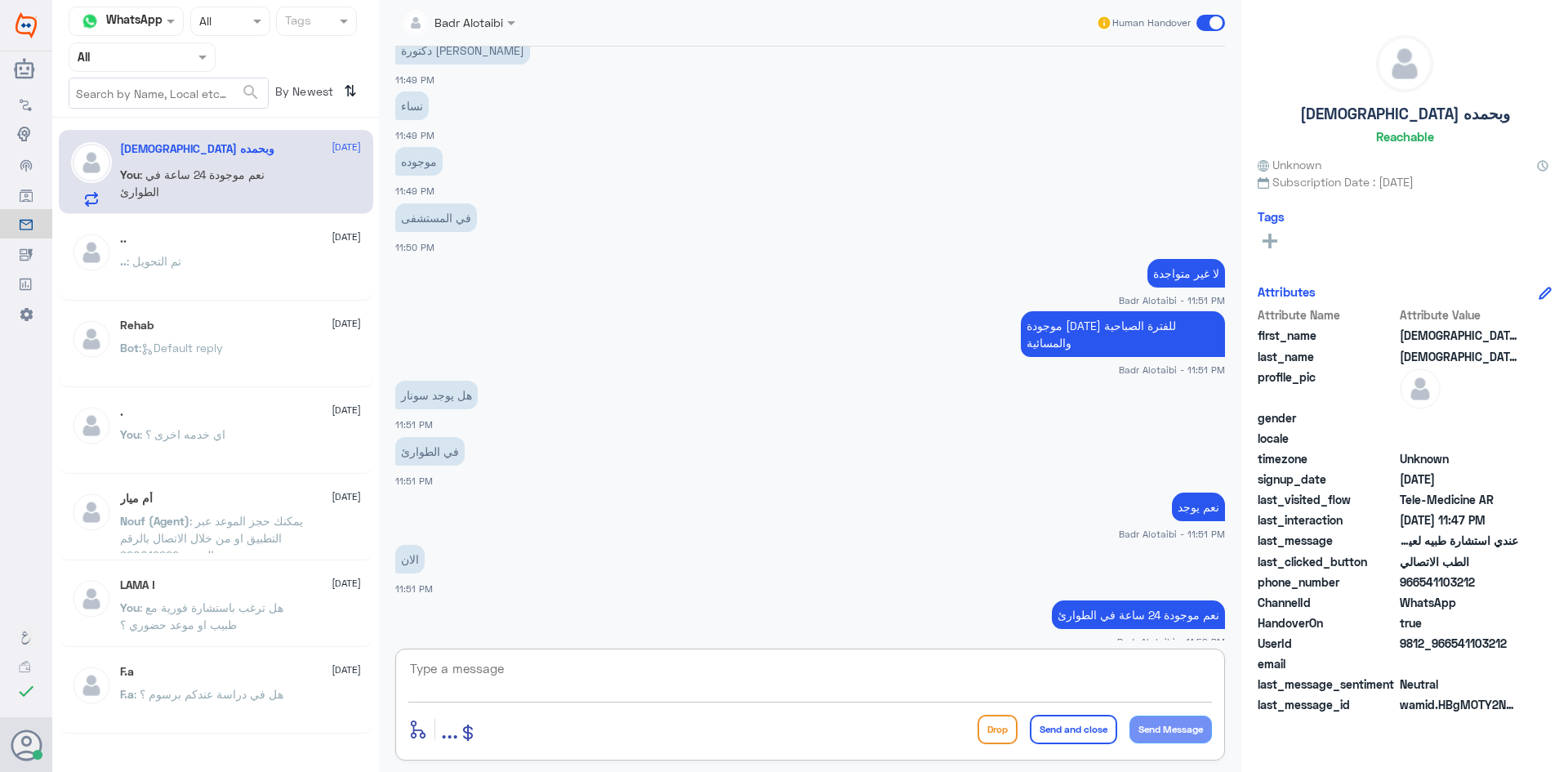
type textarea "ل"
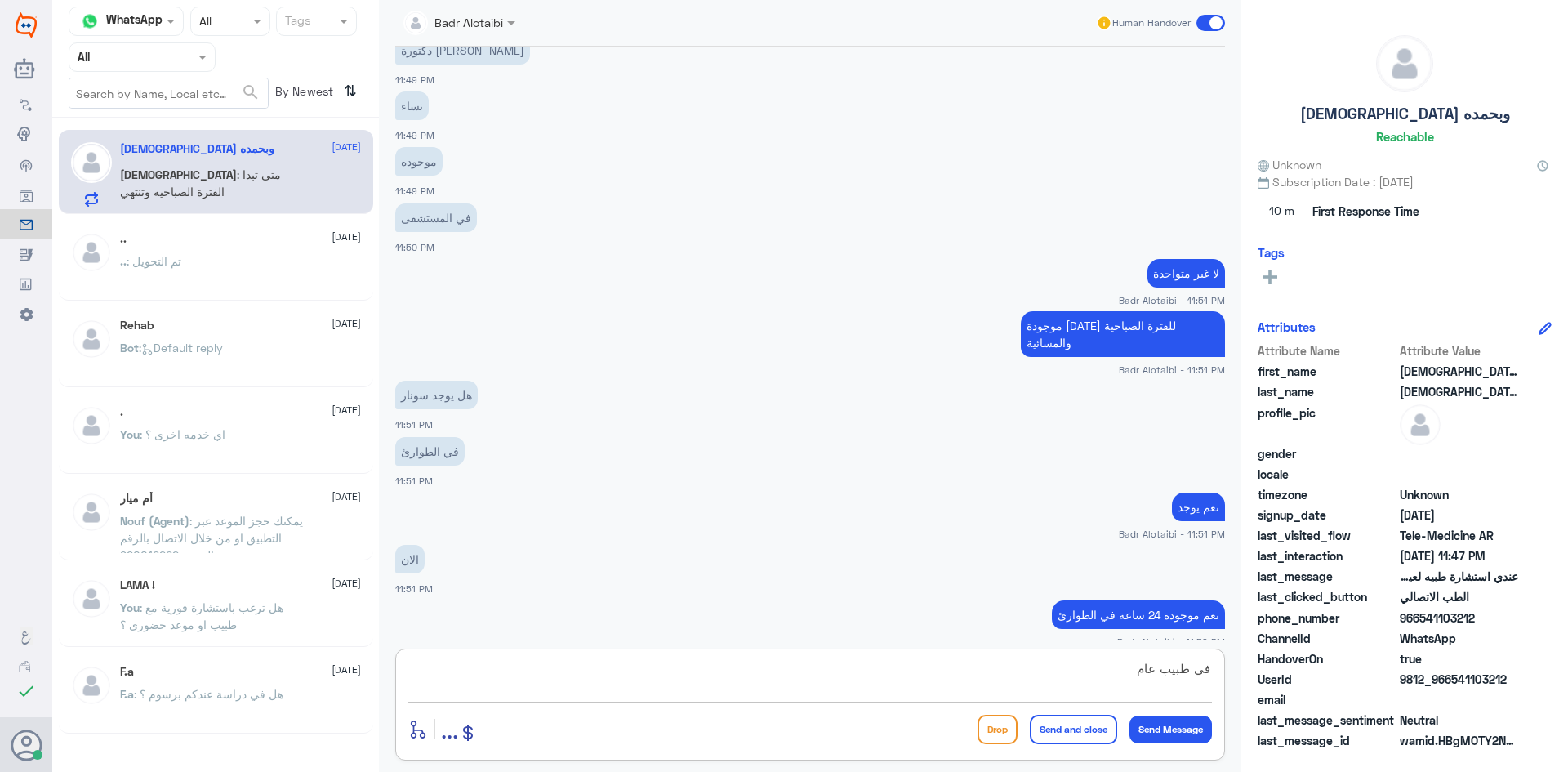
scroll to position [1907, 0]
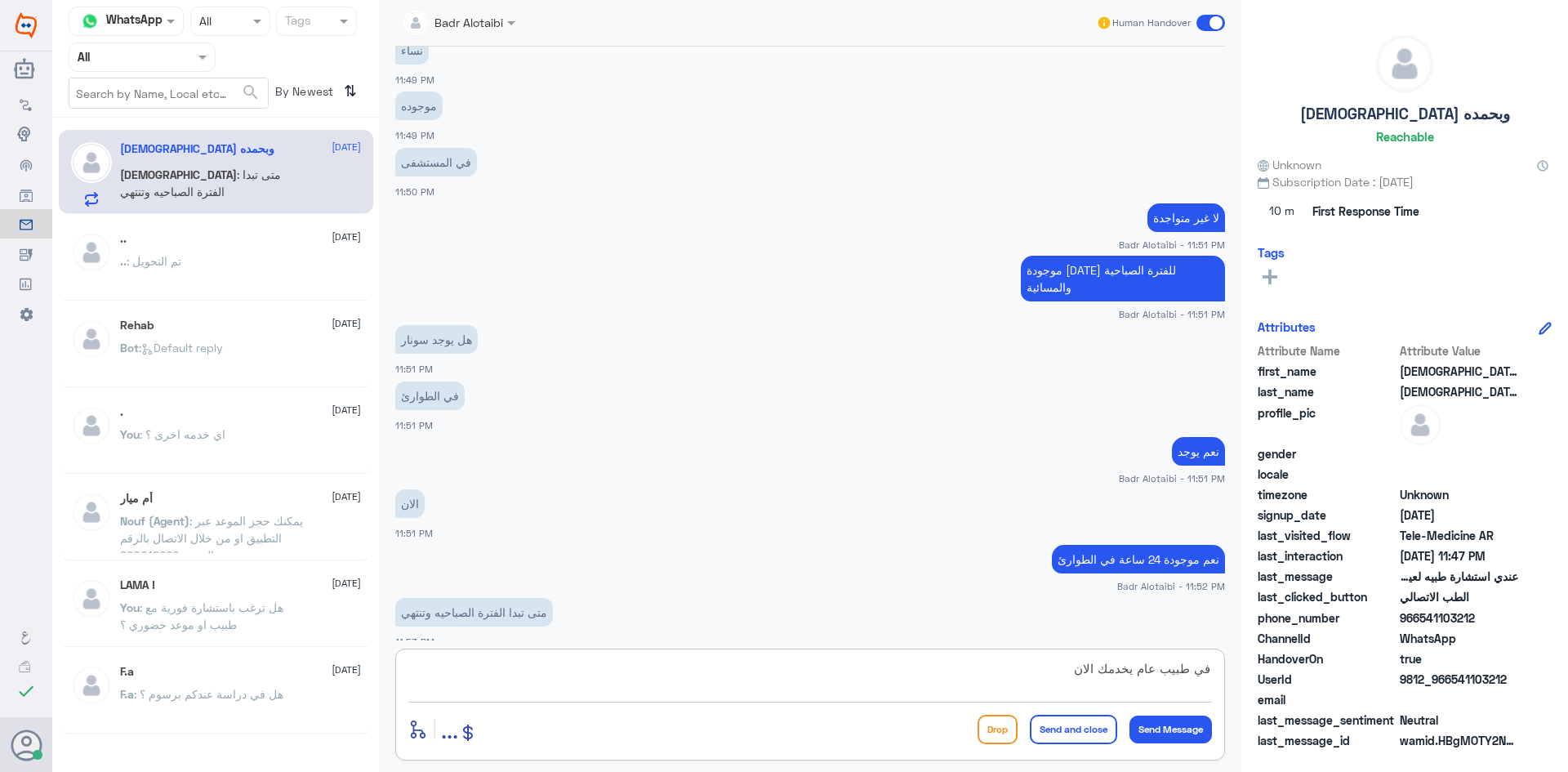
type textarea "في طبيب عام يخدمك الان"
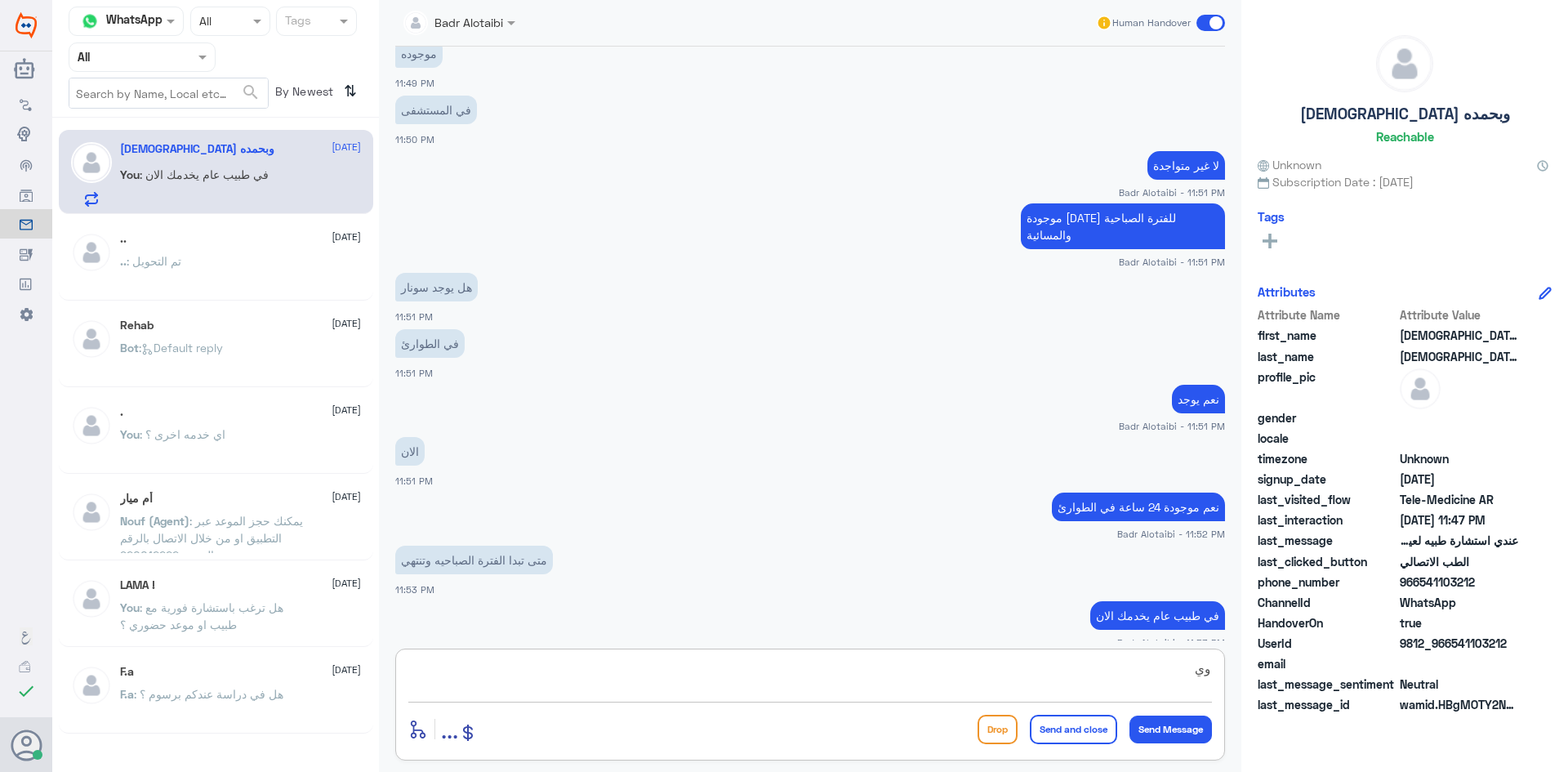
type textarea "و"
type textarea "ع"
paste textarea "يمكنك تسجيل دخولك للتطبيق، واختر أيقونة "استشارة فورية" لطلب صرف الأدوية، أو إج…"
type textarea "يمكنك تسجيل دخولك للتطبيق، واختر أيقونة "استشارة فورية" لطلب صرف الأدوية، أو إج…"
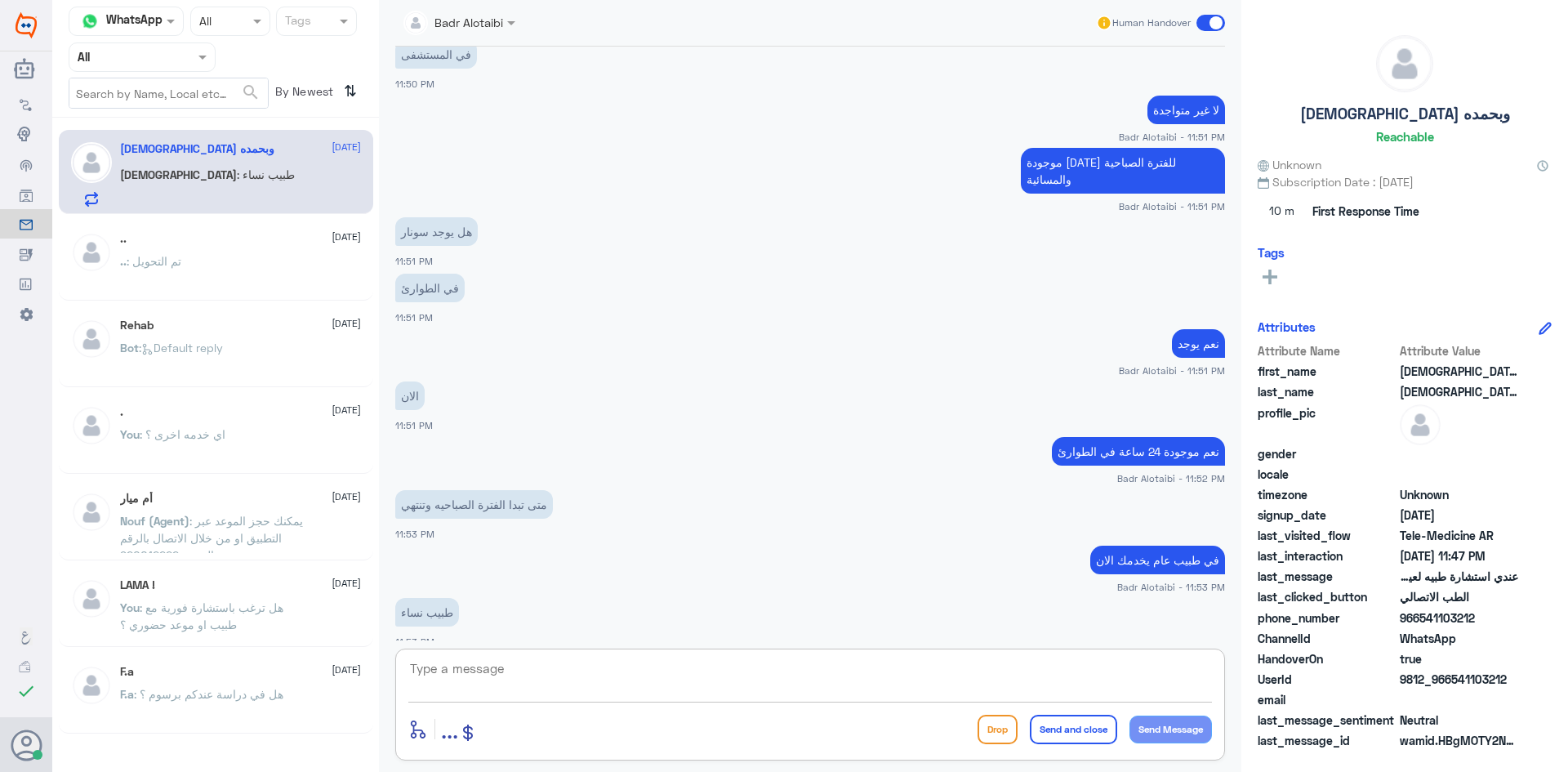
scroll to position [2119, 0]
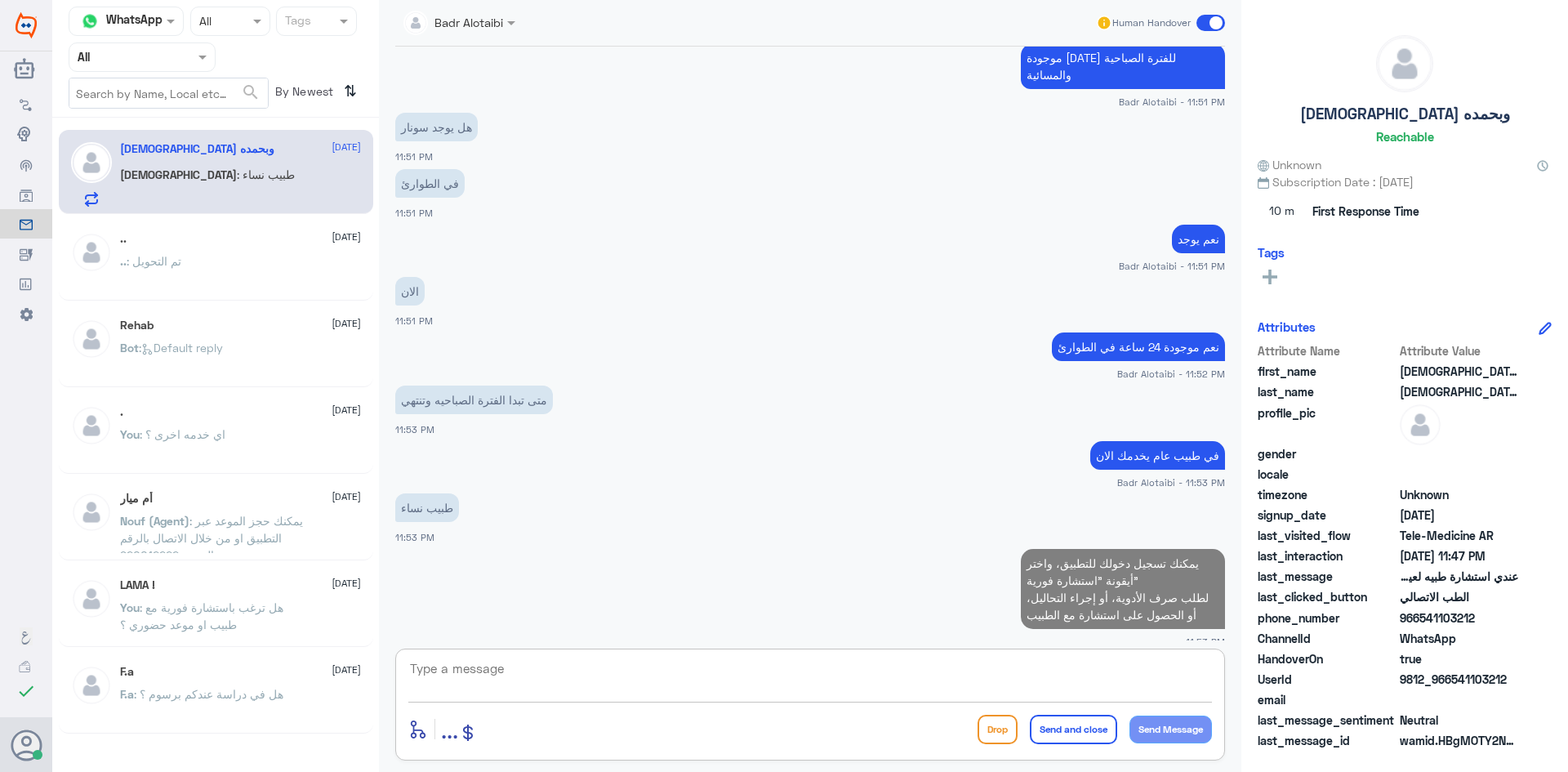
click at [752, 688] on textarea at bounding box center [810, 677] width 803 height 40
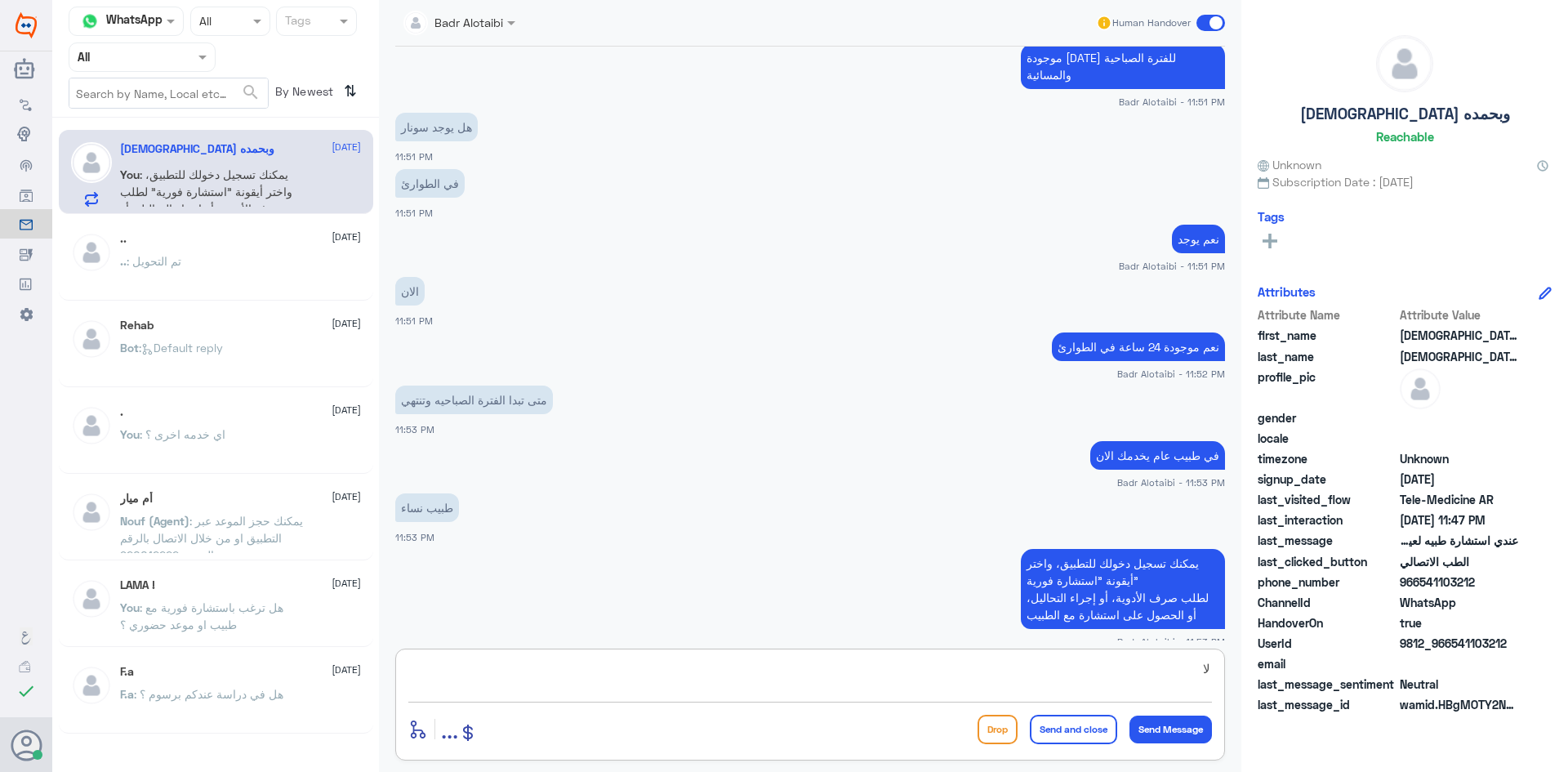
type textarea "ل"
type textarea "ط"
type textarea "نساء وولادة لا تتوفر لديهم مواعيد عن بعد"
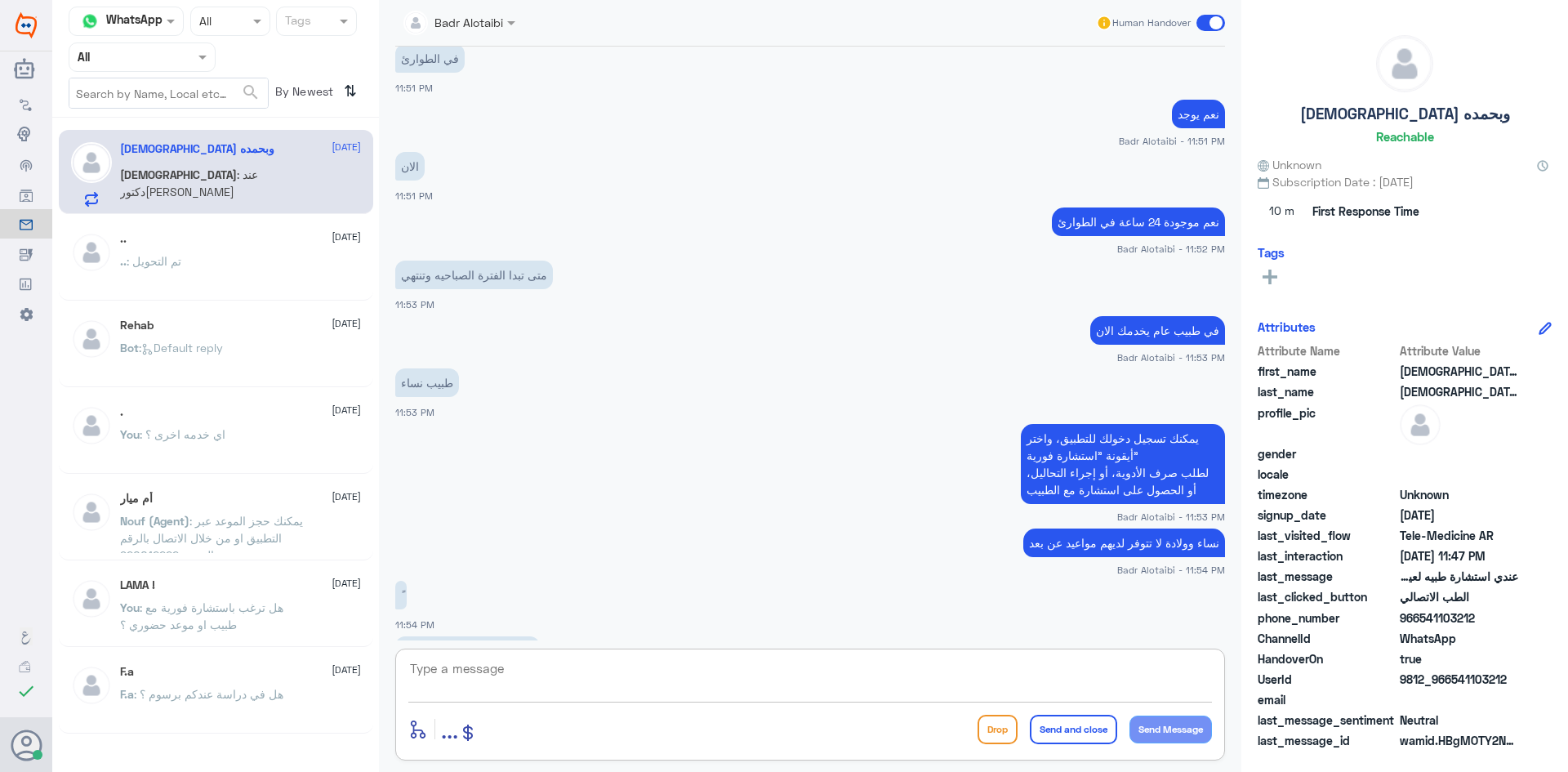
scroll to position [2300, 0]
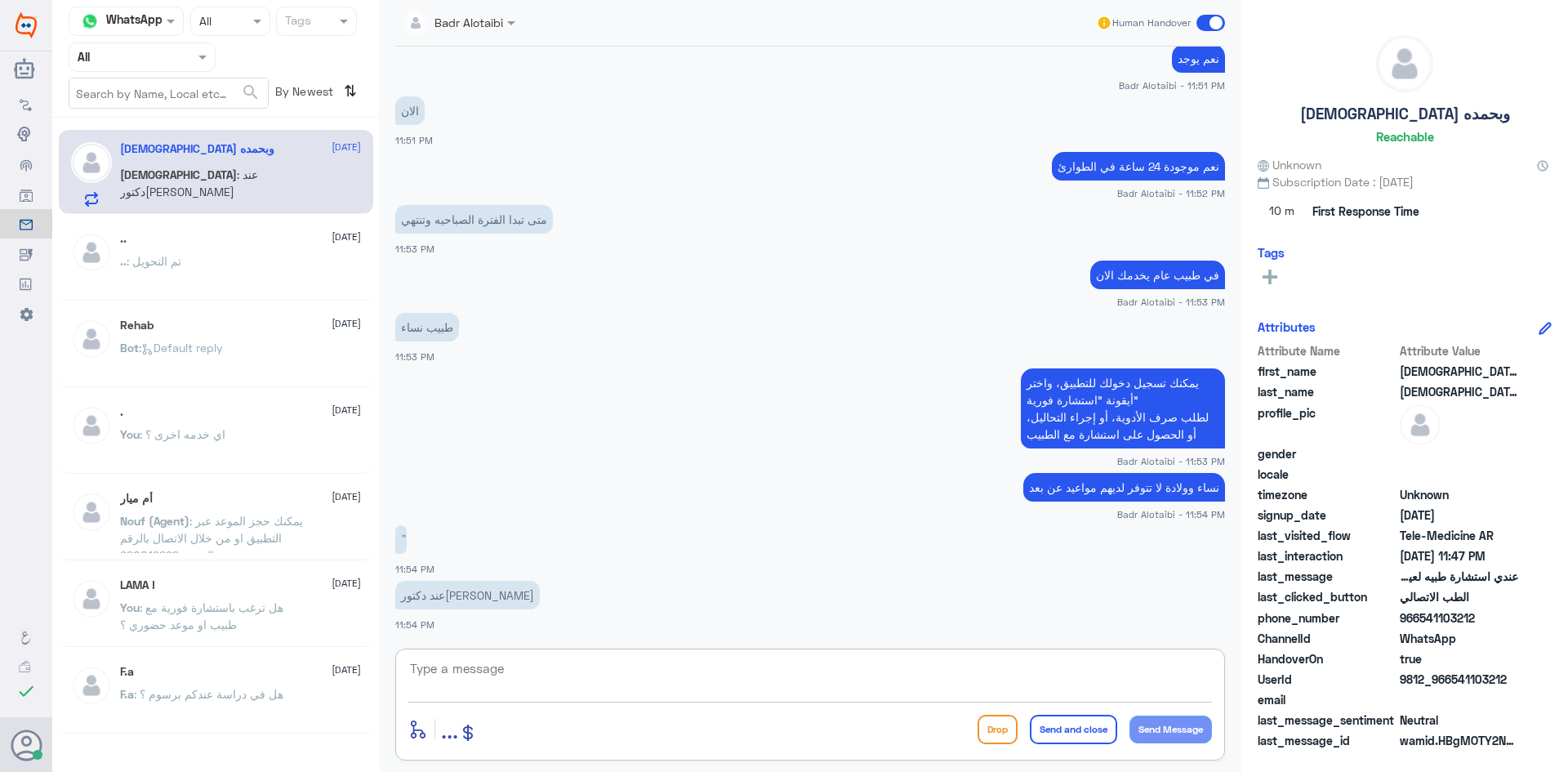
click at [714, 685] on textarea at bounding box center [810, 677] width 803 height 40
click at [713, 685] on textarea at bounding box center [810, 677] width 803 height 40
click at [935, 690] on textarea at bounding box center [810, 677] width 803 height 40
type textarea "م"
type textarea "9:40ص - 11:40 ص الفترة الصباحية 6:00م - 10:40 م الفترة المسائية"
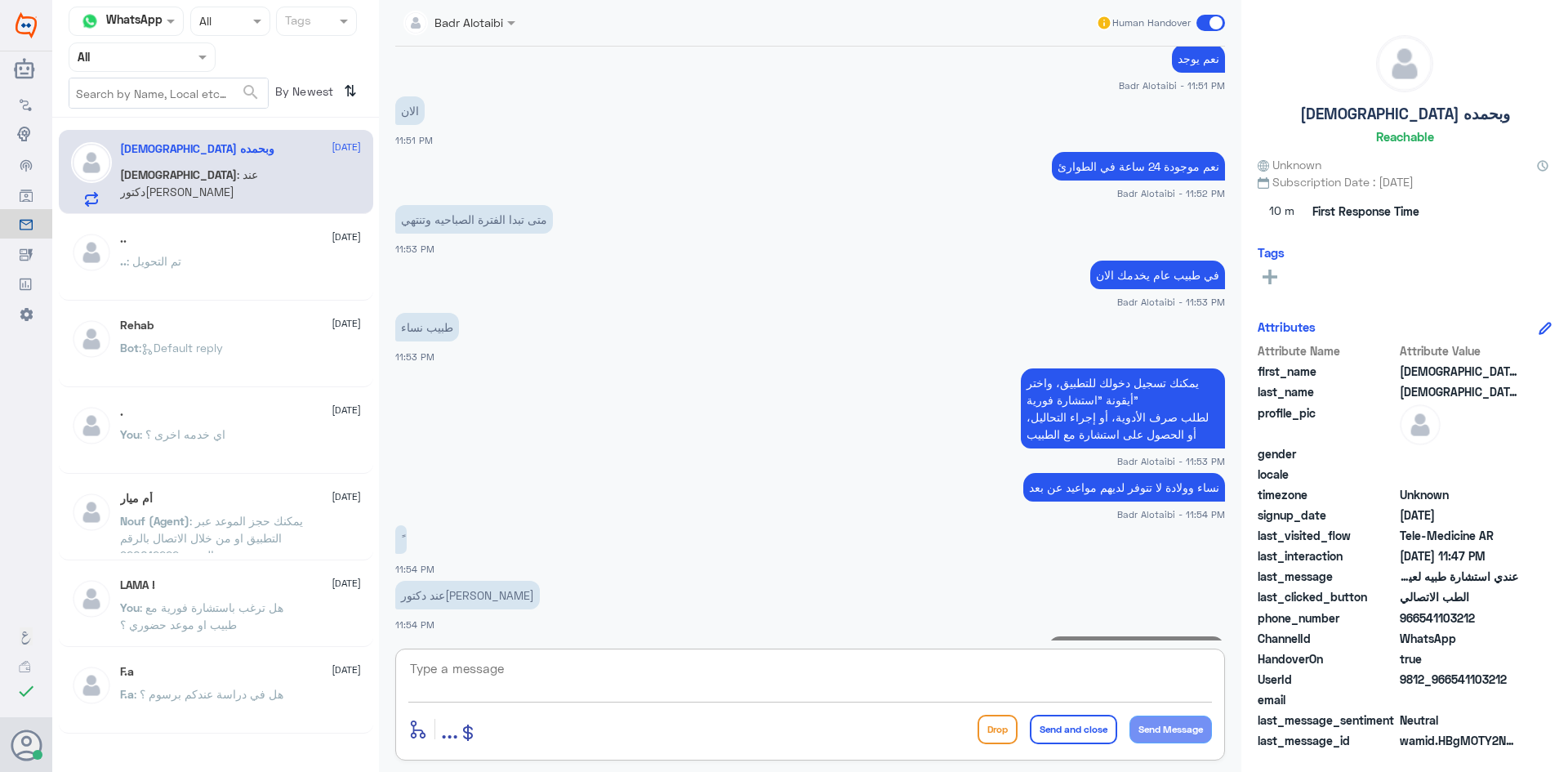
scroll to position [2370, 0]
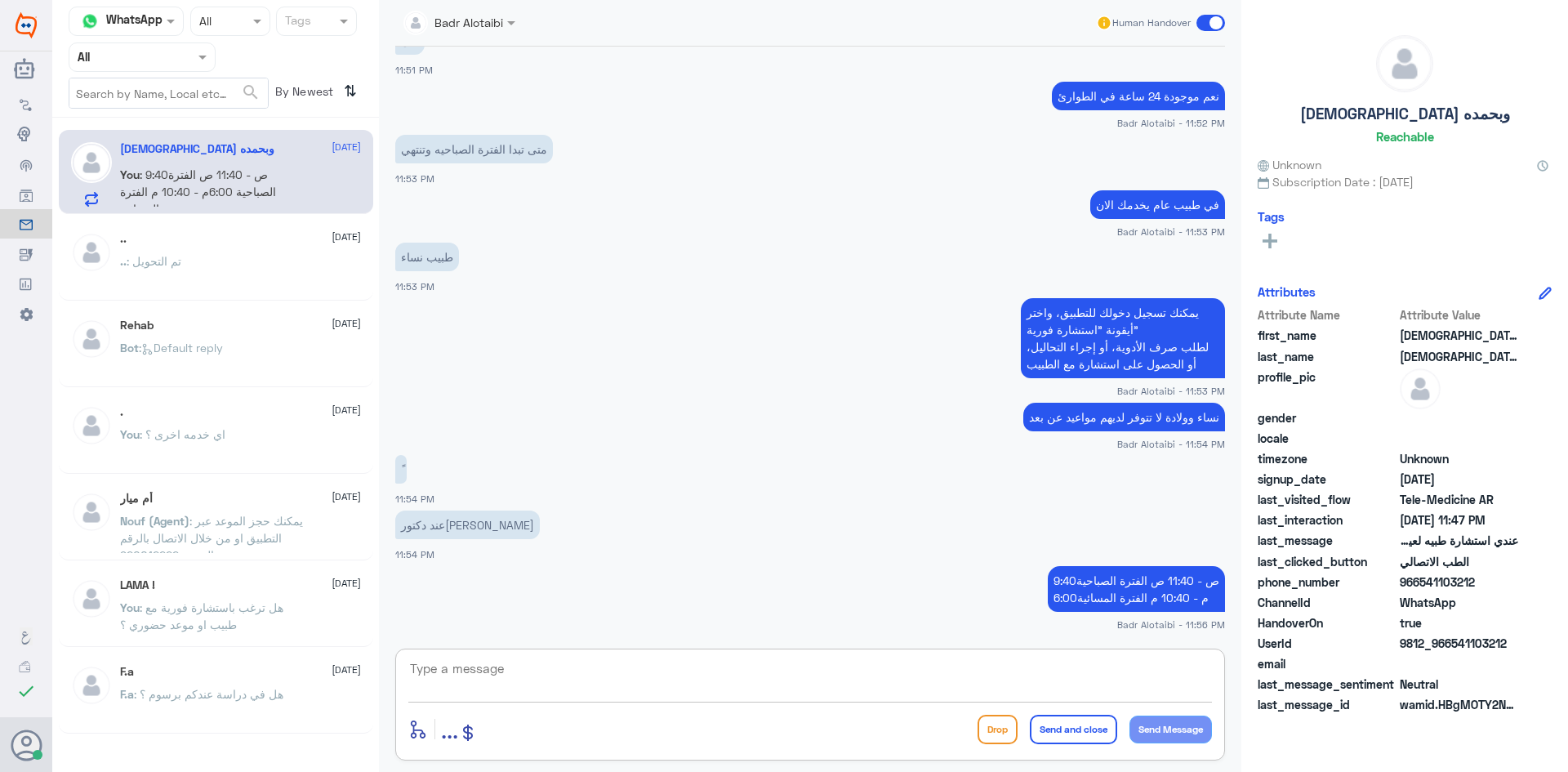
click at [1216, 19] on span at bounding box center [1211, 23] width 29 height 16
click at [0, 0] on input "checkbox" at bounding box center [0, 0] width 0 height 0
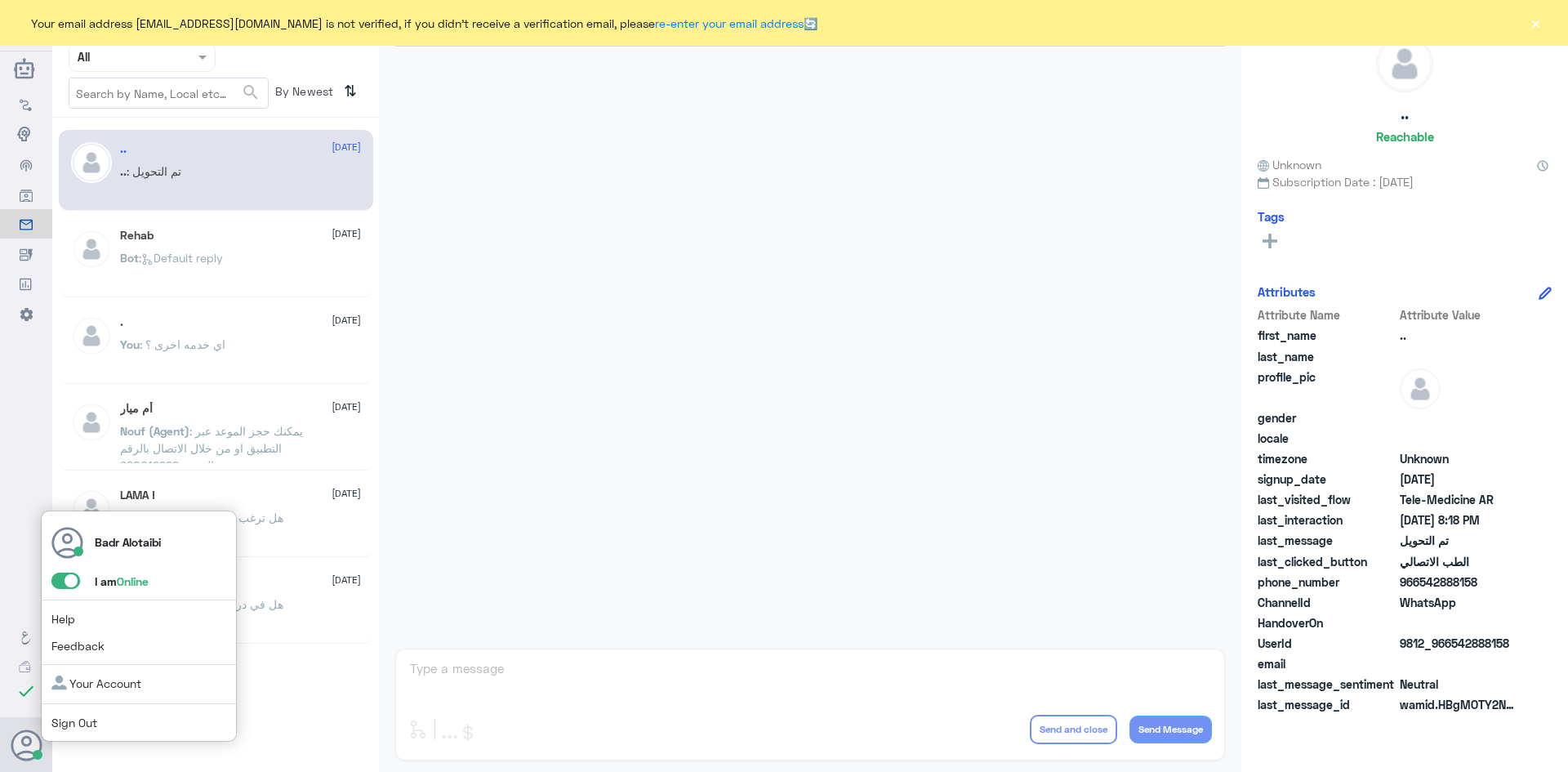
click at [67, 587] on span at bounding box center [66, 581] width 29 height 16
click at [0, 0] on input "checkbox" at bounding box center [0, 0] width 0 height 0
